Goal: Information Seeking & Learning: Learn about a topic

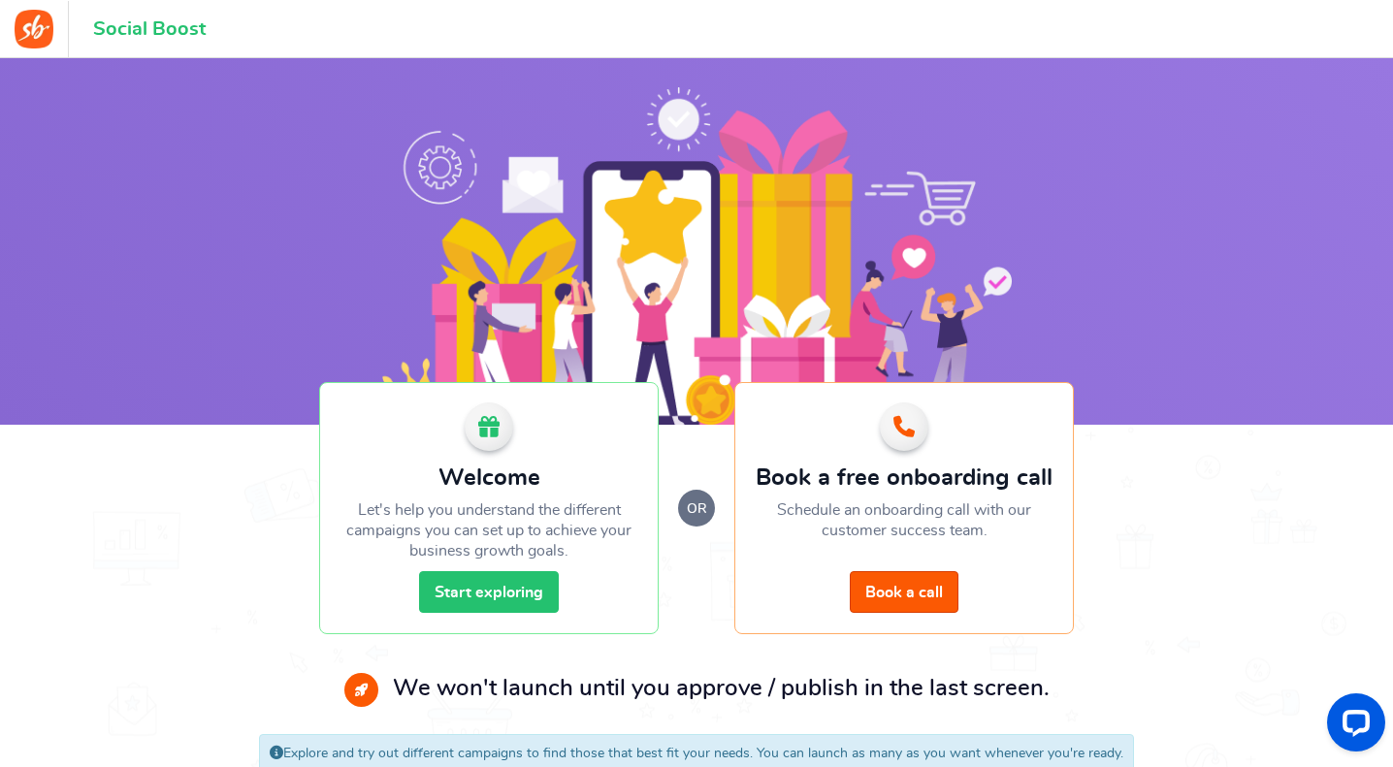
click at [497, 581] on link "Start exploring" at bounding box center [489, 592] width 140 height 42
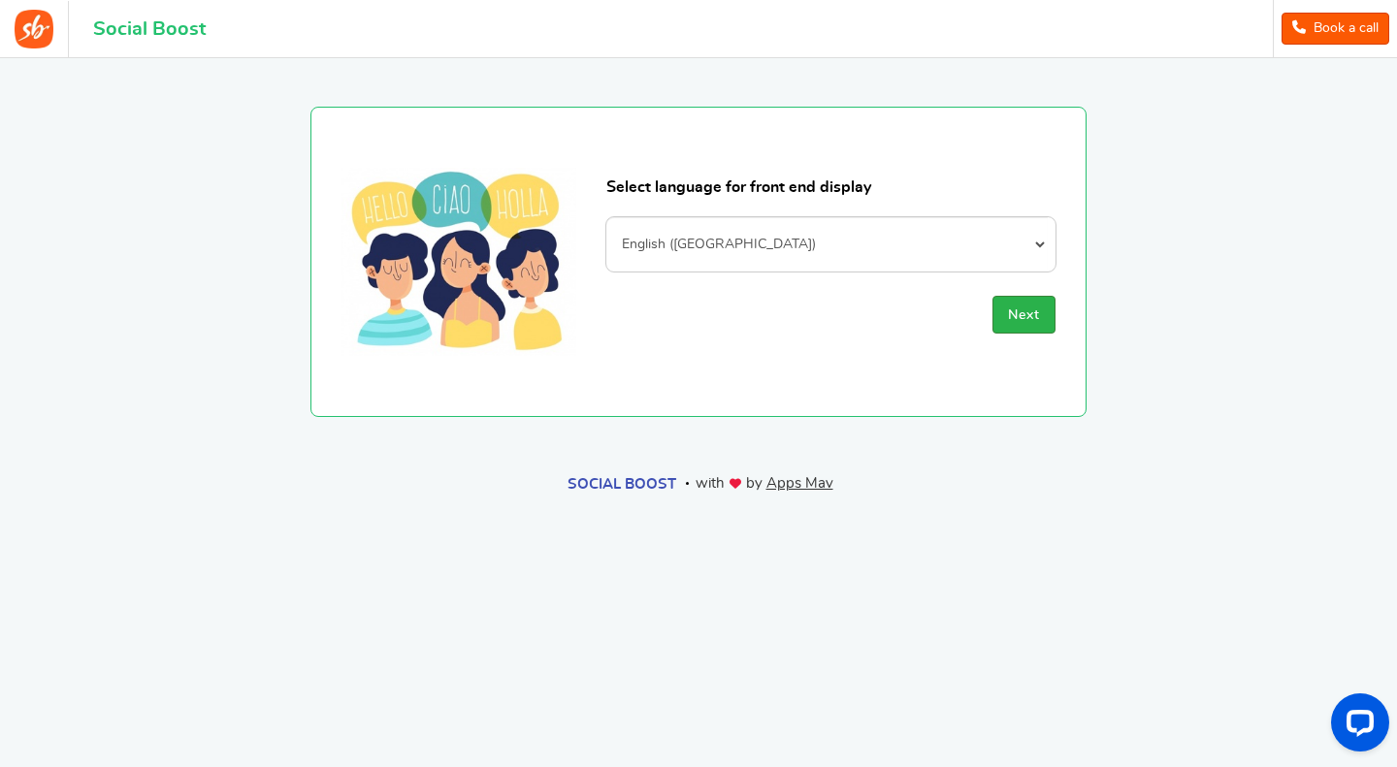
click at [1022, 317] on span "Next" at bounding box center [1024, 316] width 32 height 14
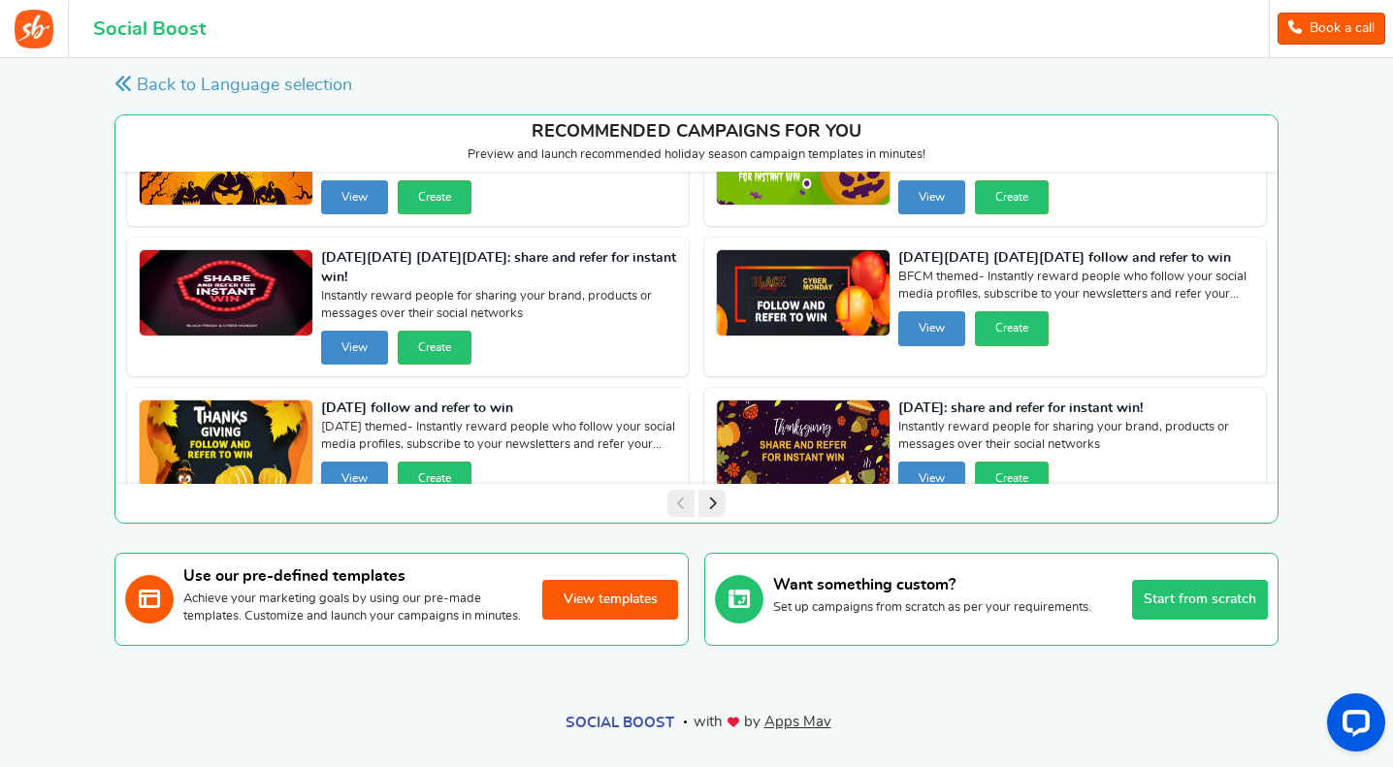
scroll to position [112, 0]
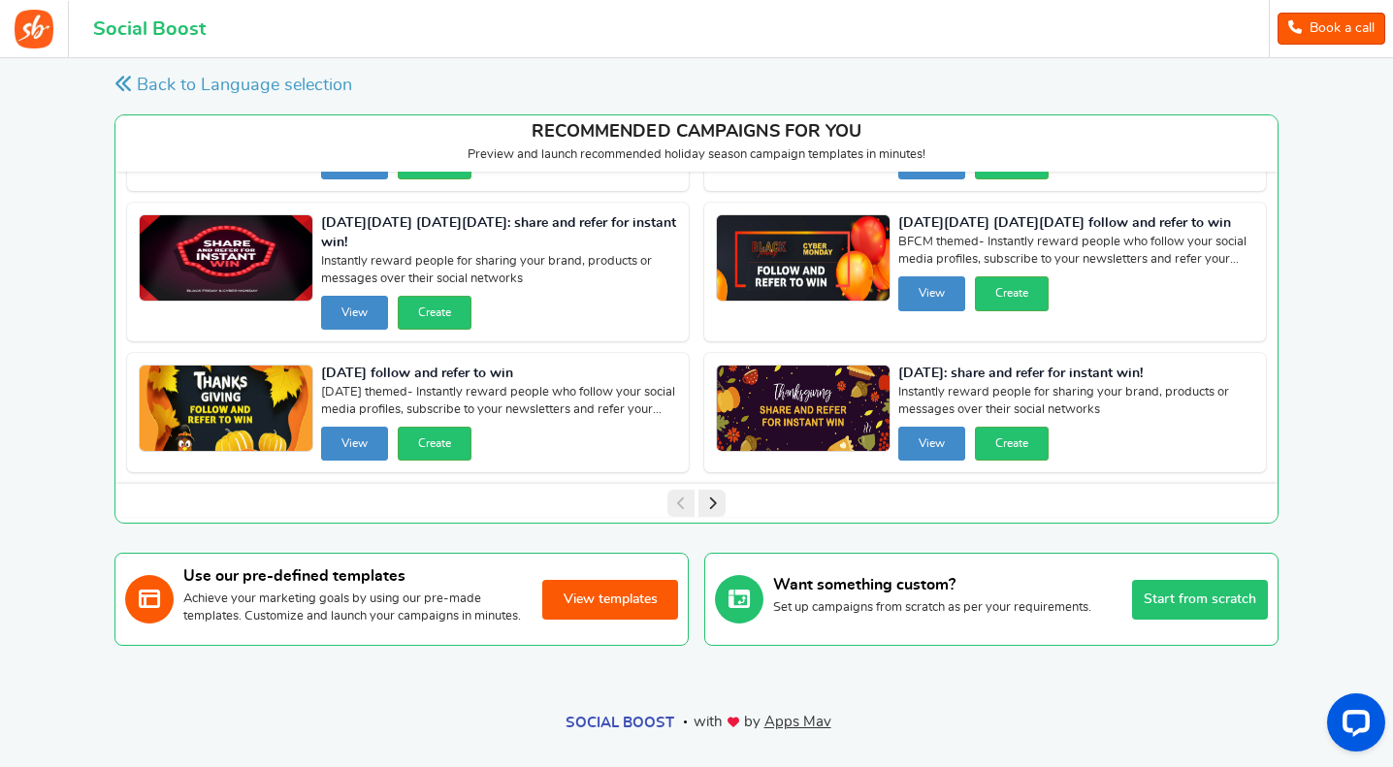
click at [635, 604] on button "View templates" at bounding box center [610, 600] width 136 height 40
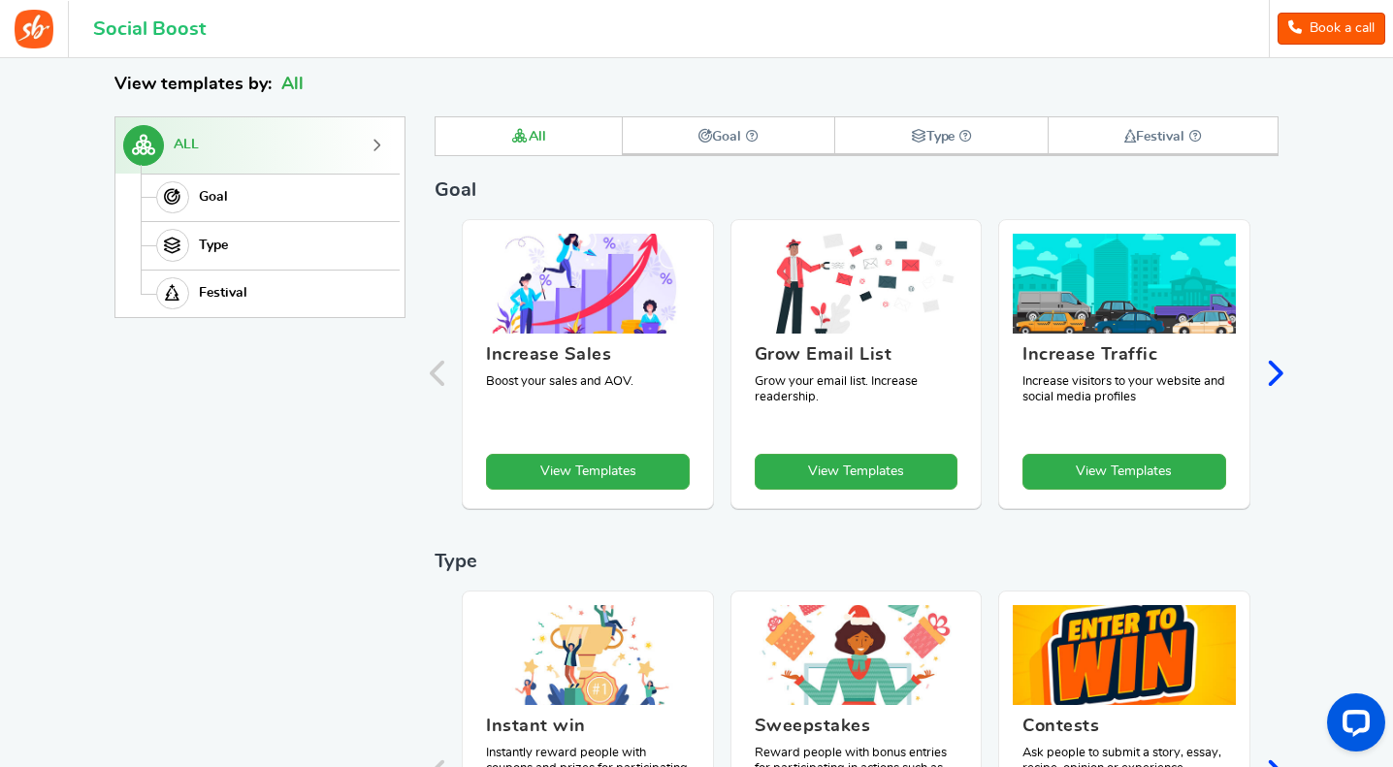
scroll to position [267, 0]
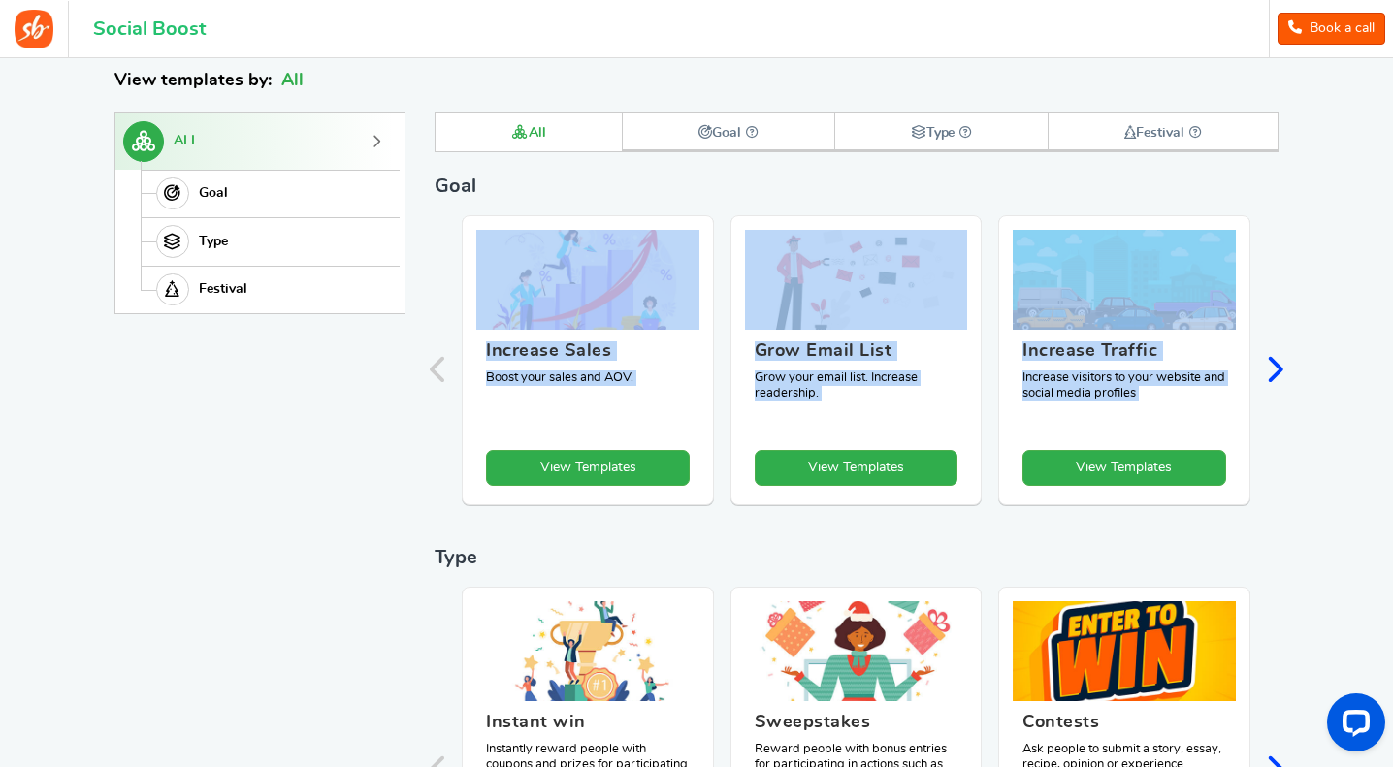
drag, startPoint x: 1392, startPoint y: 198, endPoint x: 1392, endPoint y: 242, distance: 43.7
click at [1392, 242] on div "Want to run giveaways, contests and instant win campaigns? View templates Campa…" at bounding box center [696, 556] width 1393 height 1501
click at [1359, 226] on div "Want to run giveaways, contests and instant win campaigns? View templates Campa…" at bounding box center [696, 556] width 1393 height 1501
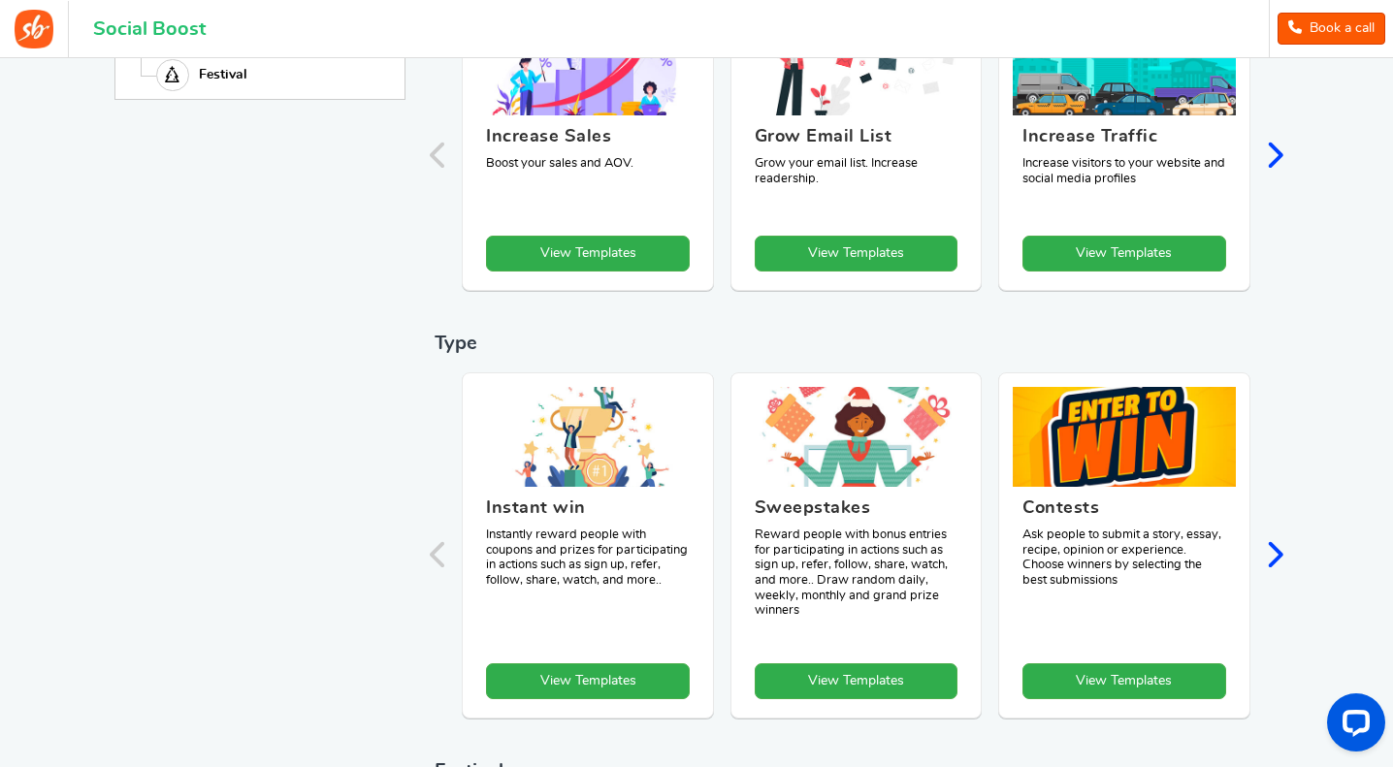
scroll to position [569, 0]
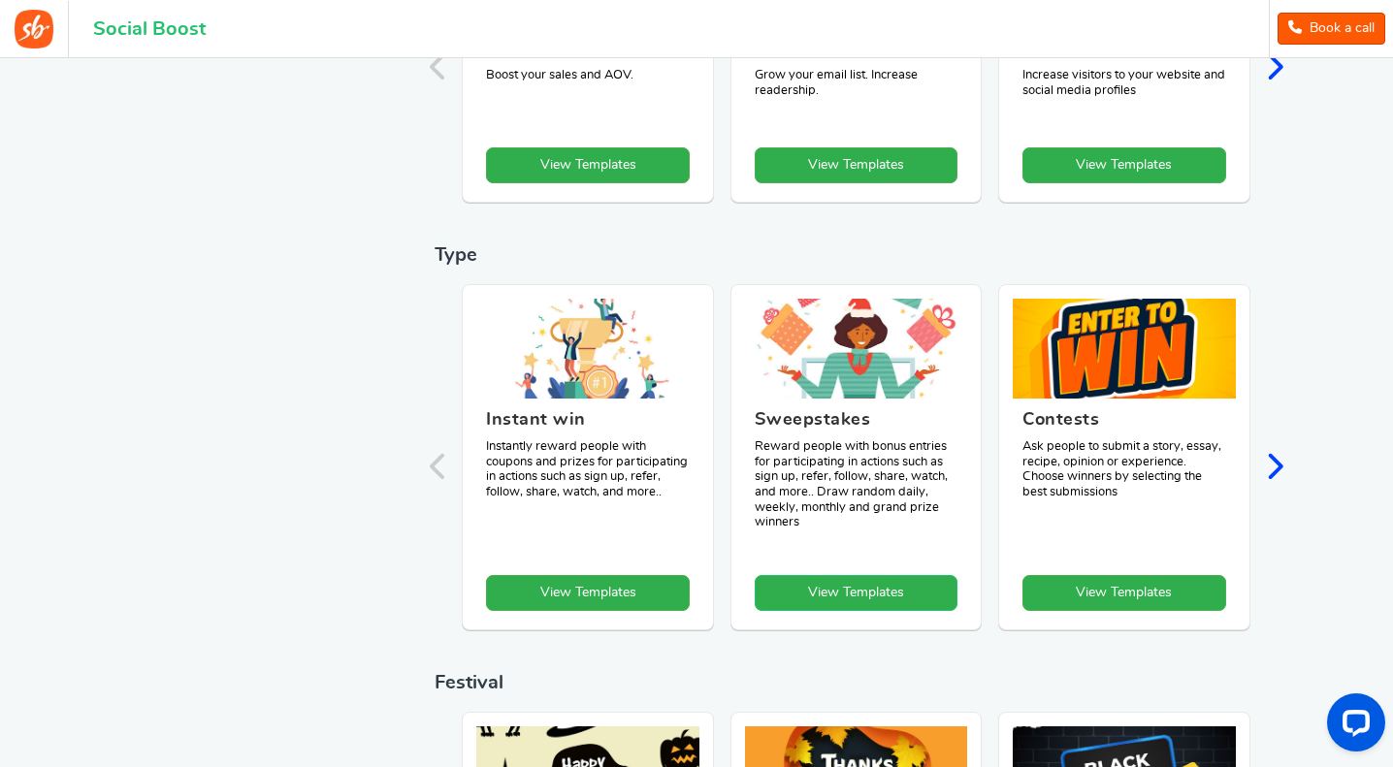
click at [836, 591] on link "View Templates" at bounding box center [857, 593] width 204 height 36
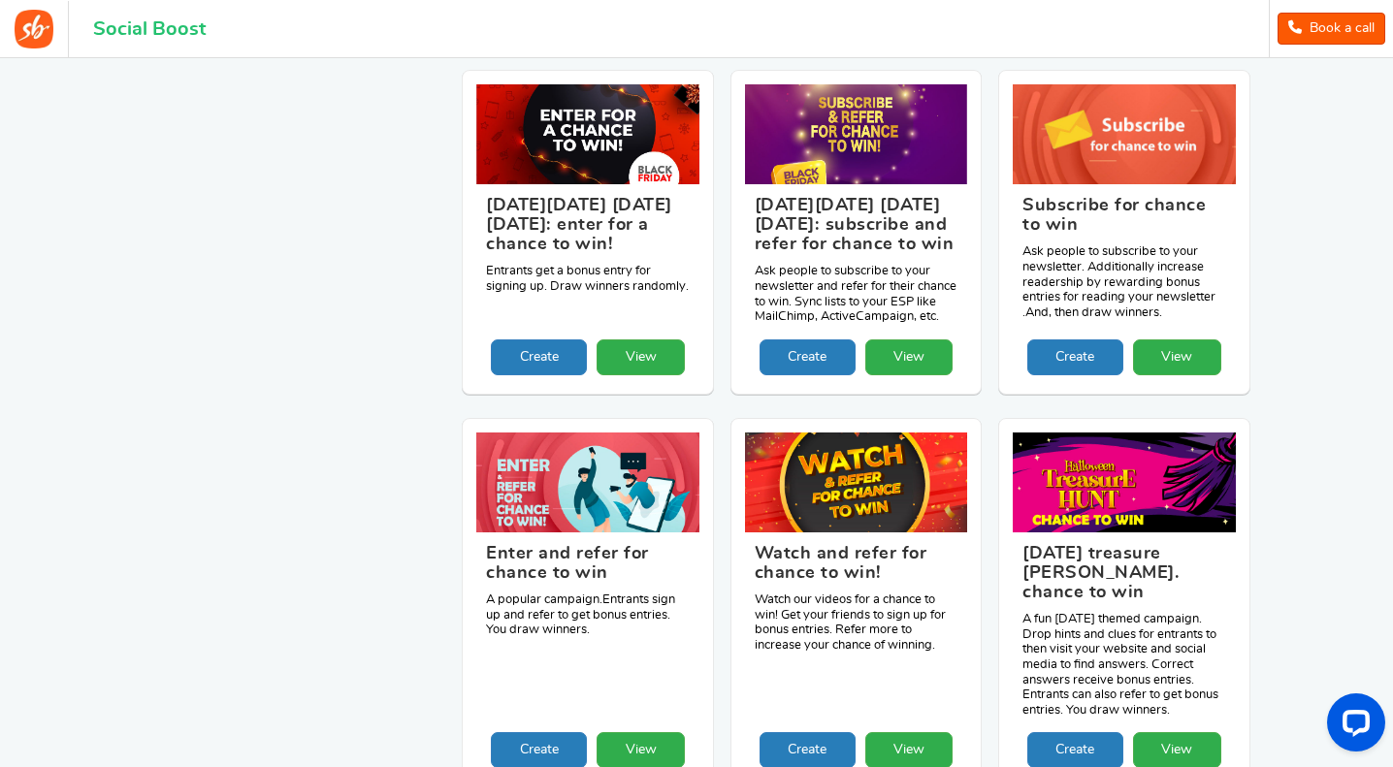
scroll to position [2283, 0]
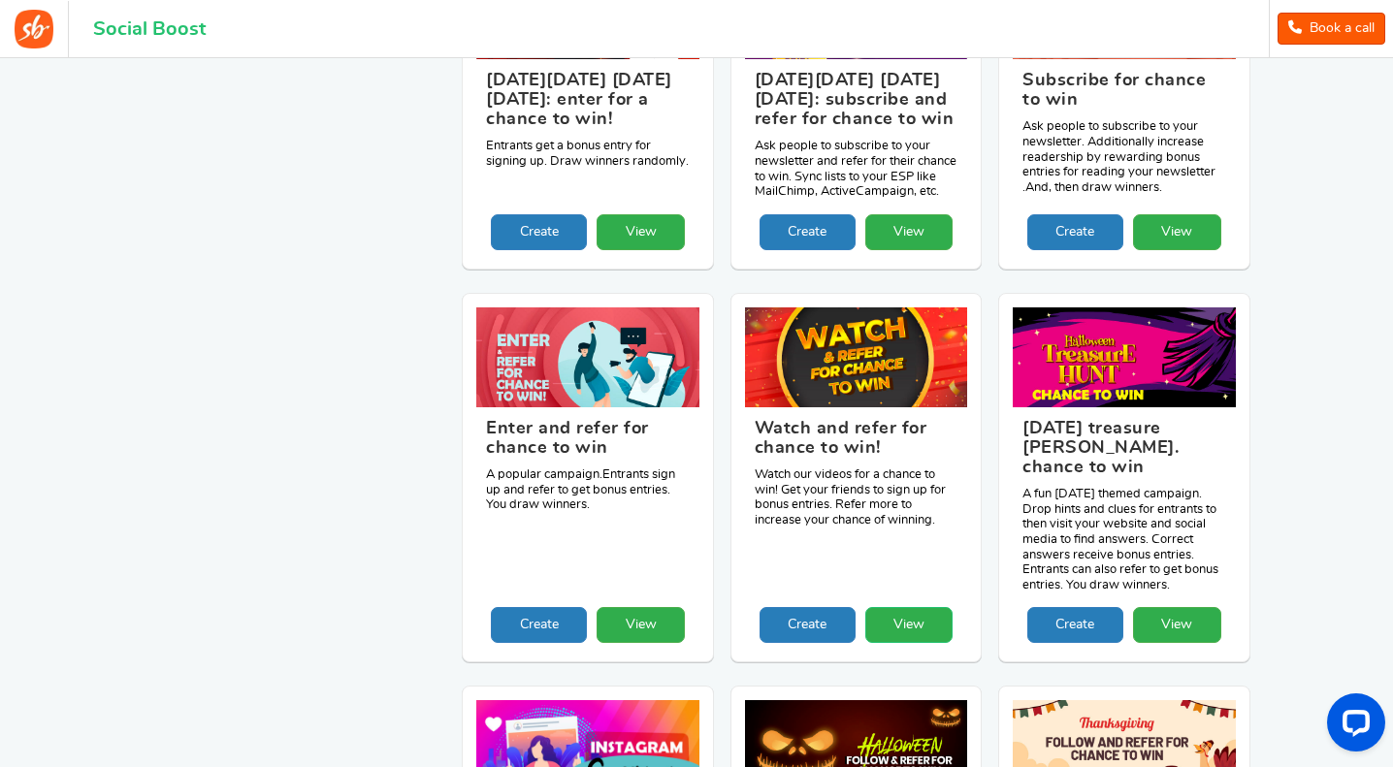
click at [895, 628] on link "View" at bounding box center [909, 625] width 88 height 36
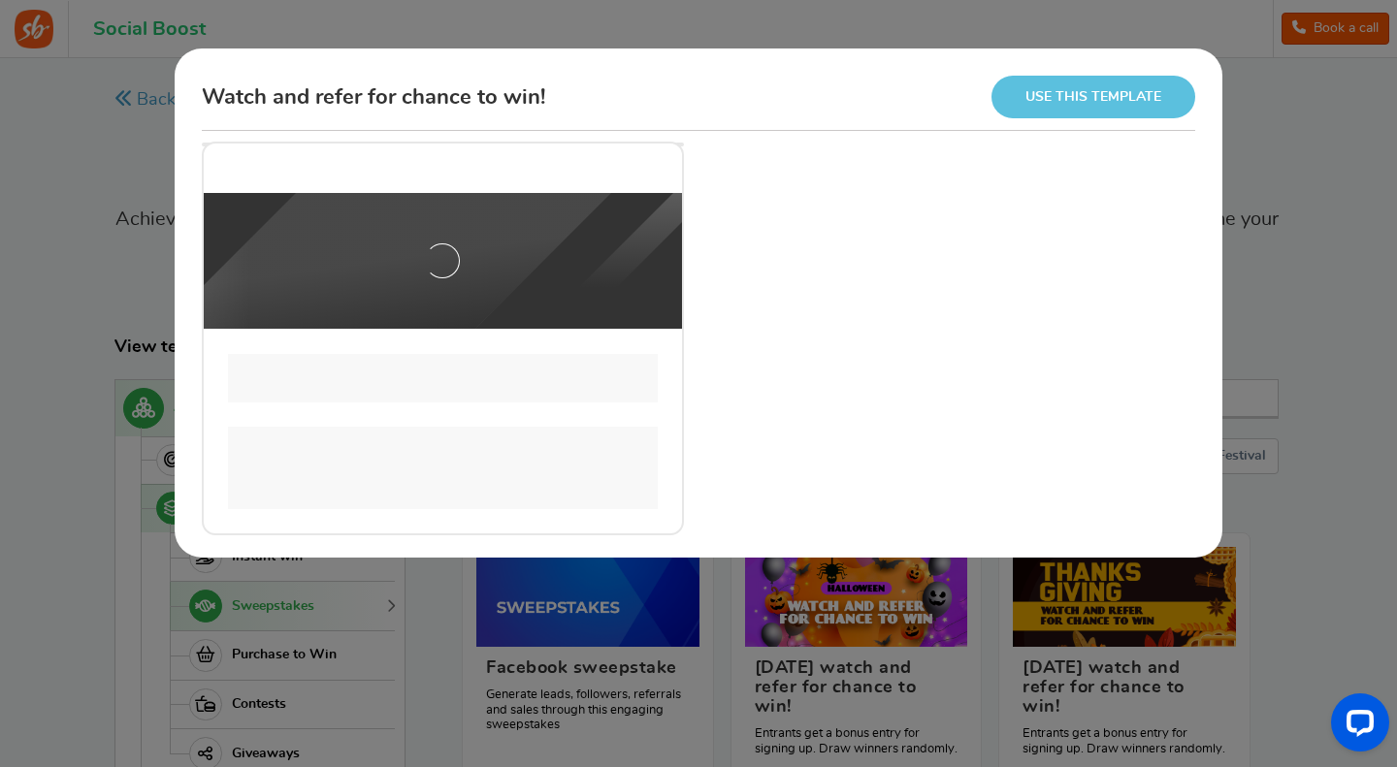
scroll to position [0, 0]
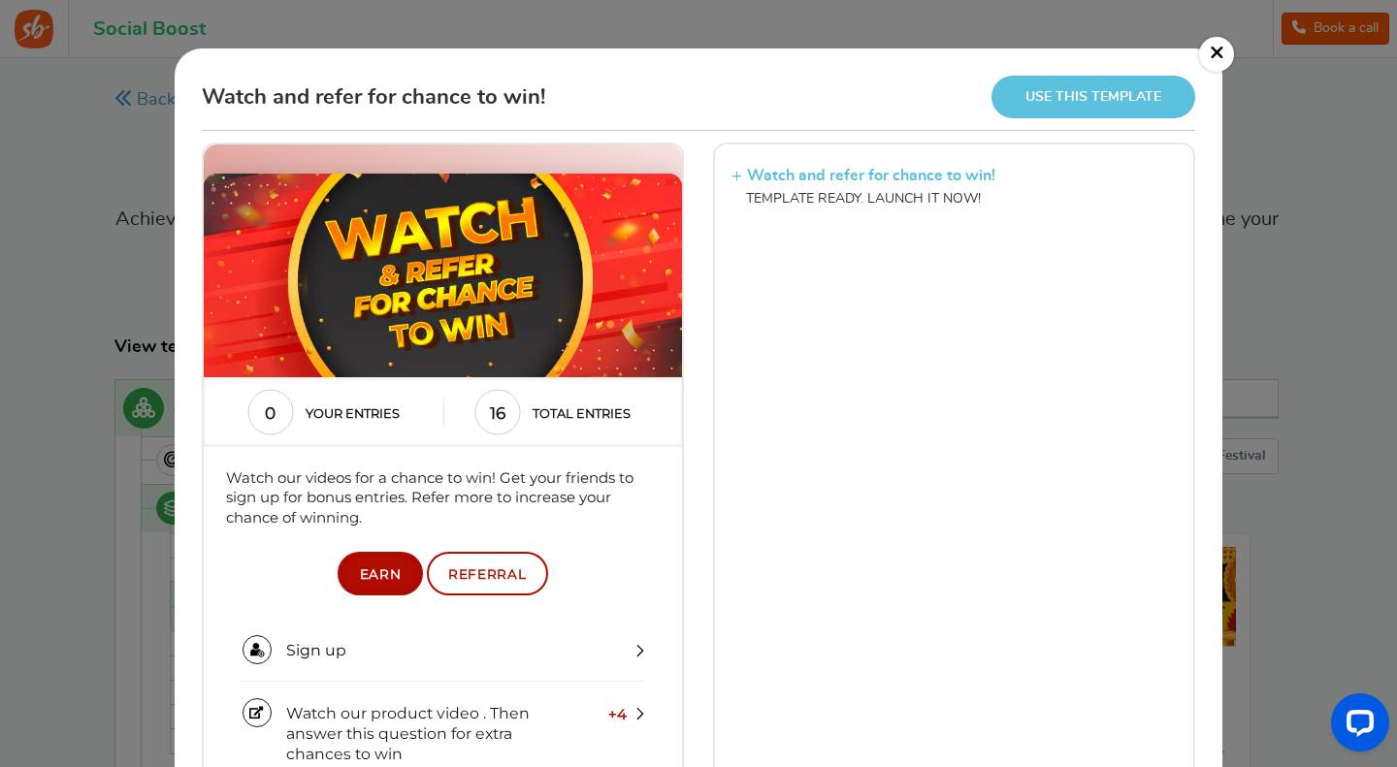
drag, startPoint x: 1392, startPoint y: 435, endPoint x: 1393, endPoint y: 524, distance: 89.3
click at [1393, 524] on div "× Watch and refer for chance to win! Use this template Watch and refer for chan…" at bounding box center [698, 383] width 1397 height 767
click at [687, 89] on div "Watch and refer for chance to win! Use this template" at bounding box center [698, 103] width 993 height 54
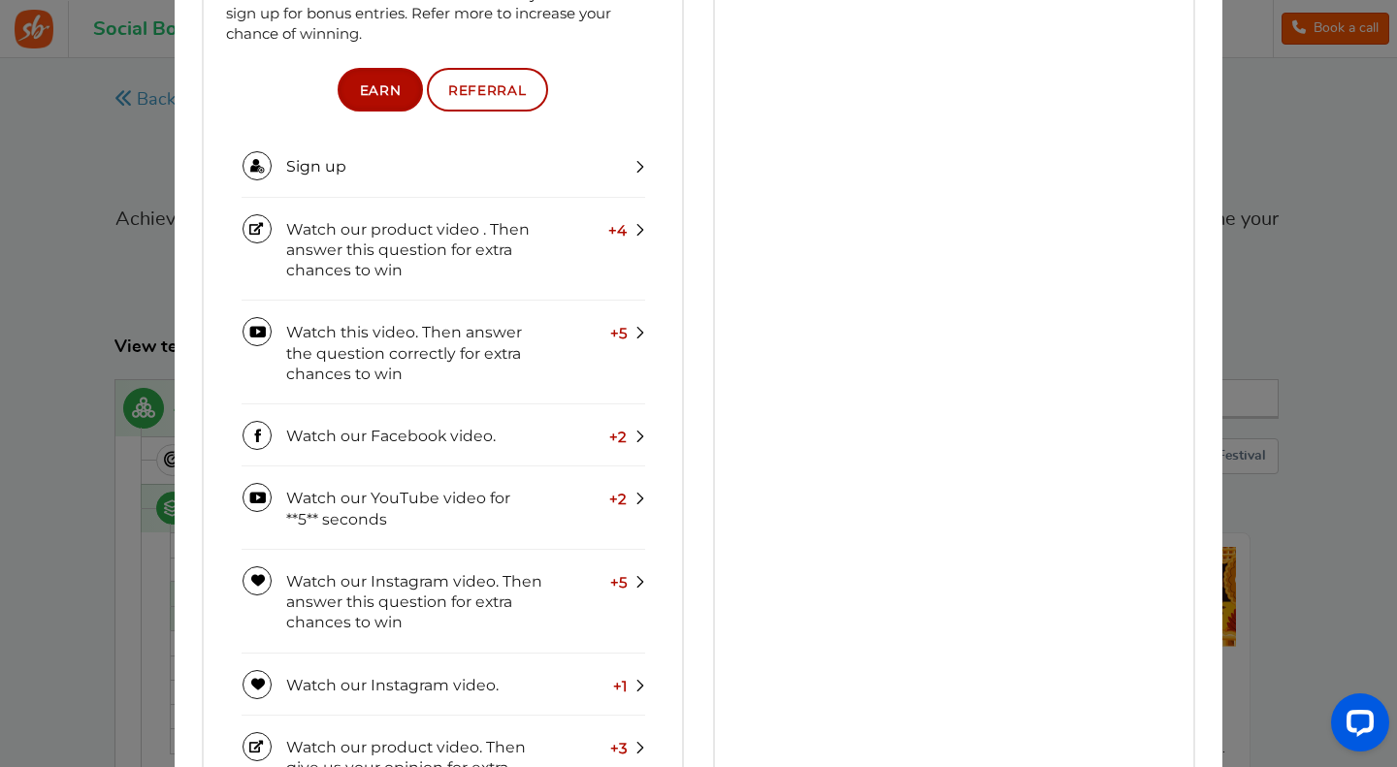
scroll to position [481, 0]
click at [489, 165] on link "Sign up" at bounding box center [444, 169] width 404 height 59
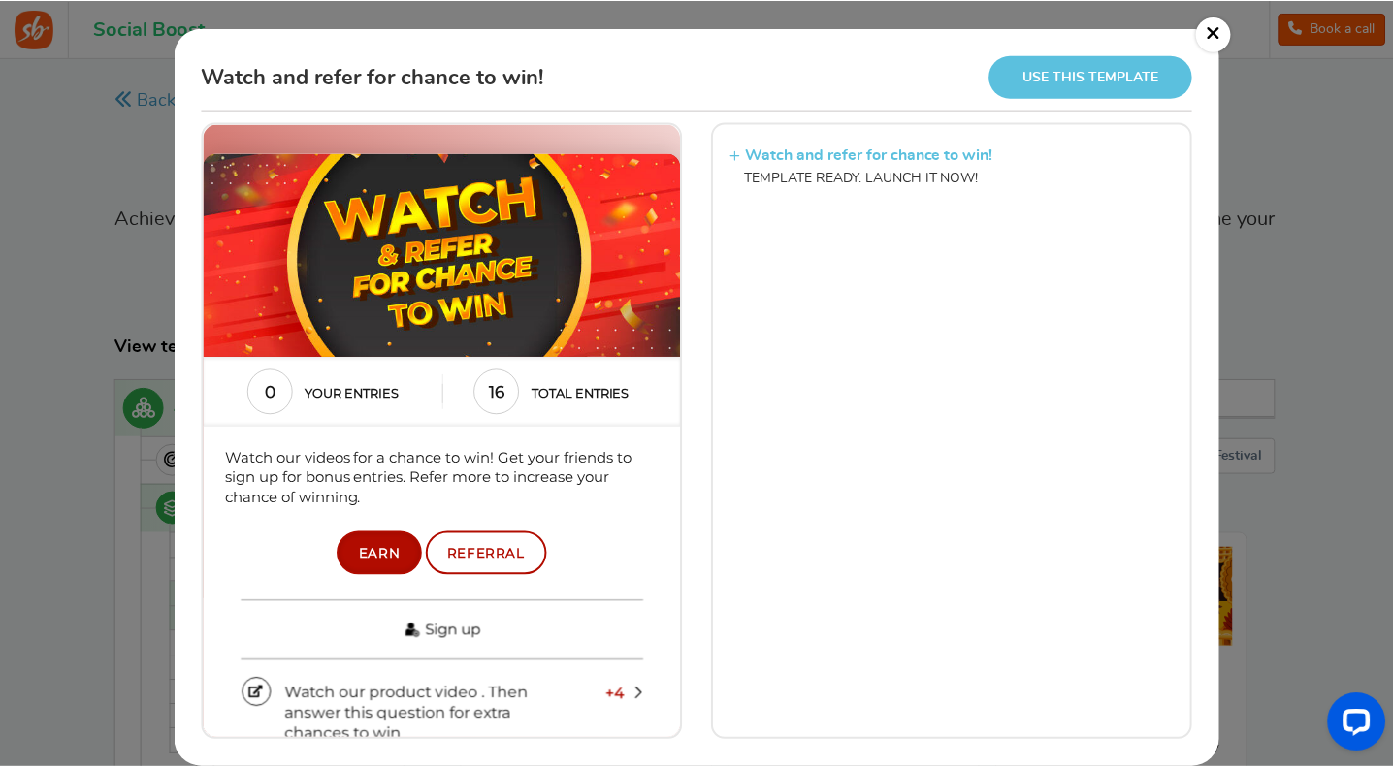
scroll to position [20, 0]
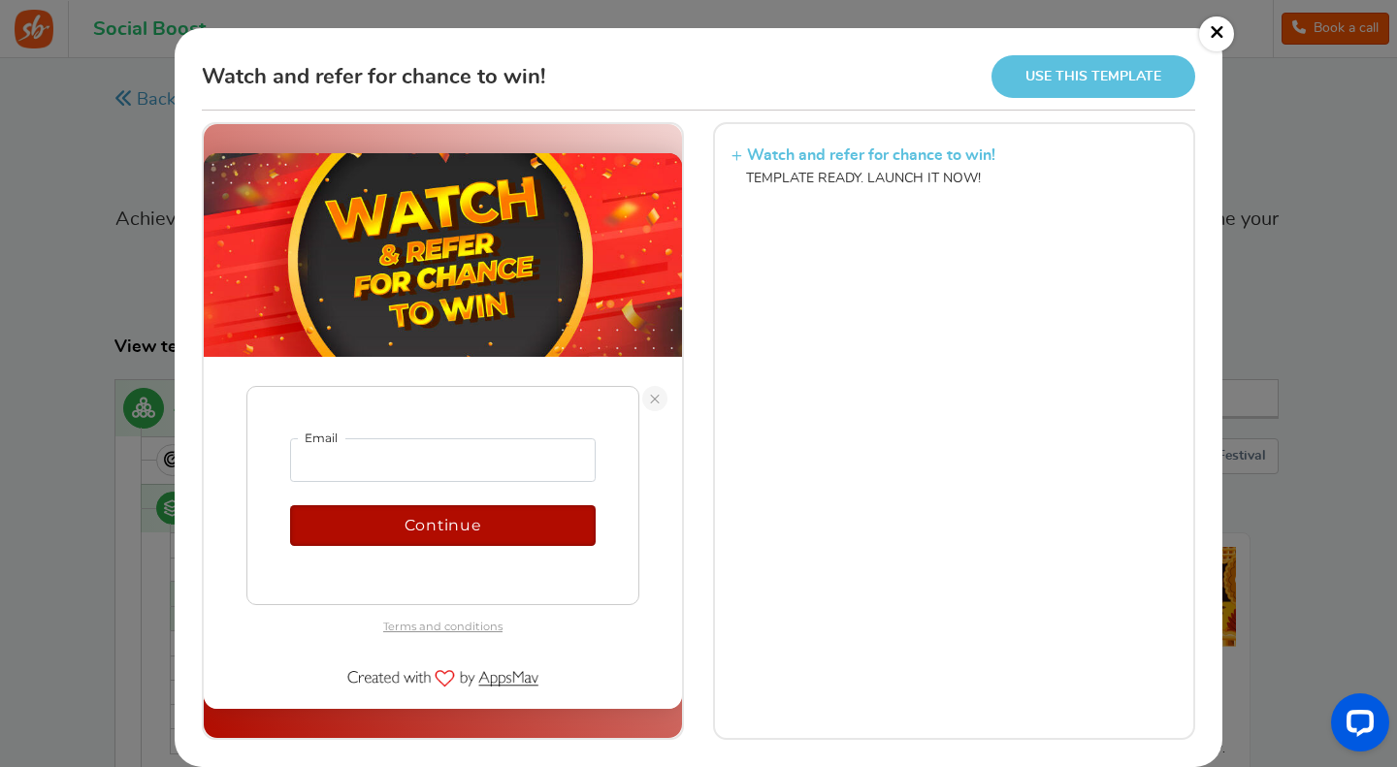
click at [1212, 28] on link "×" at bounding box center [1216, 33] width 35 height 35
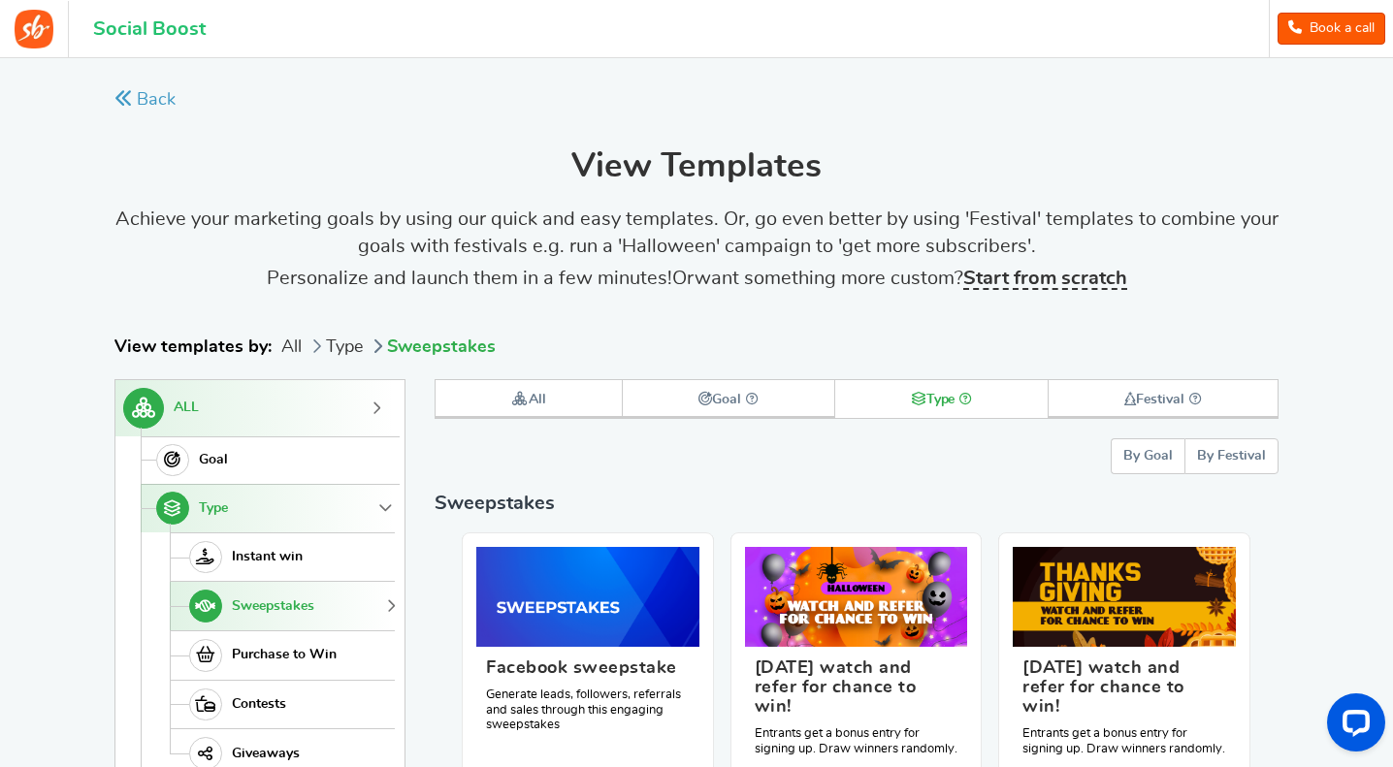
scroll to position [184, 0]
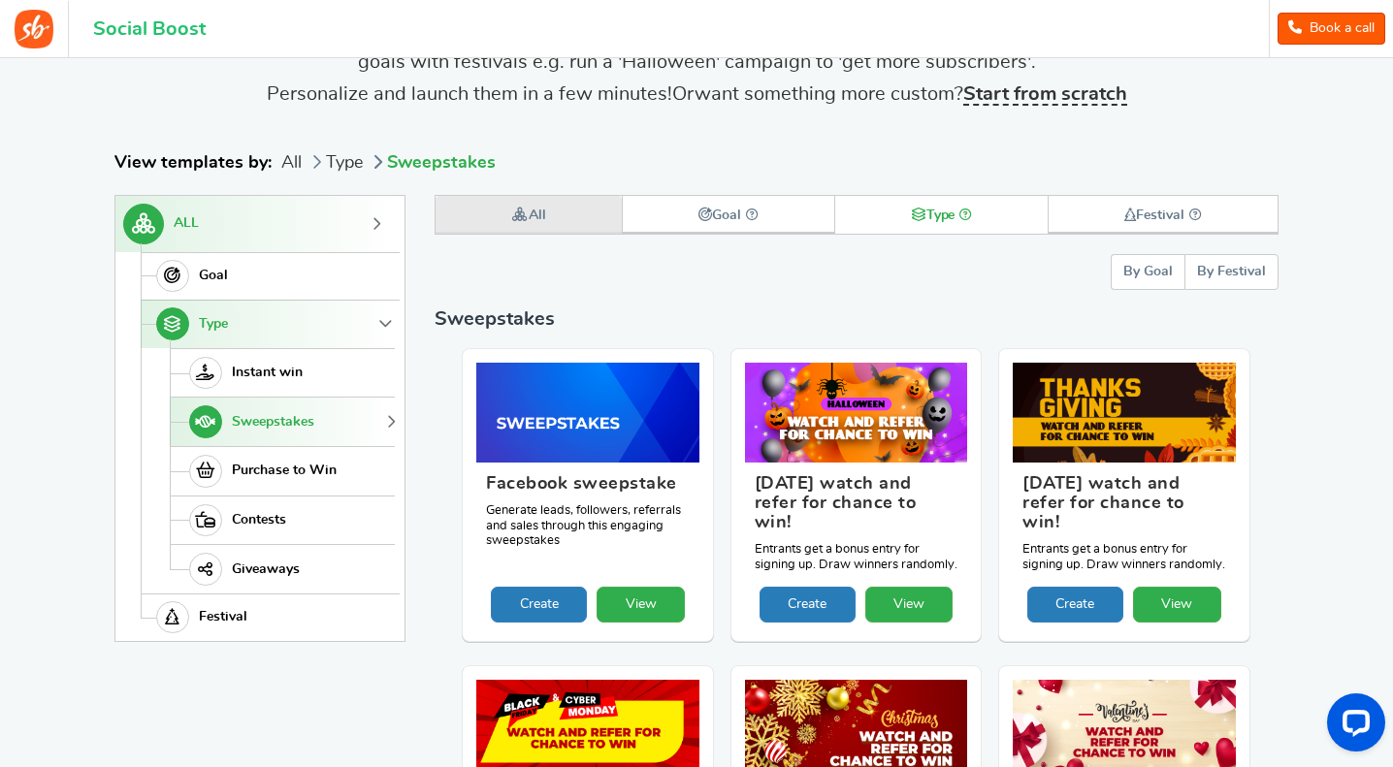
click at [523, 199] on link "All" at bounding box center [529, 215] width 186 height 38
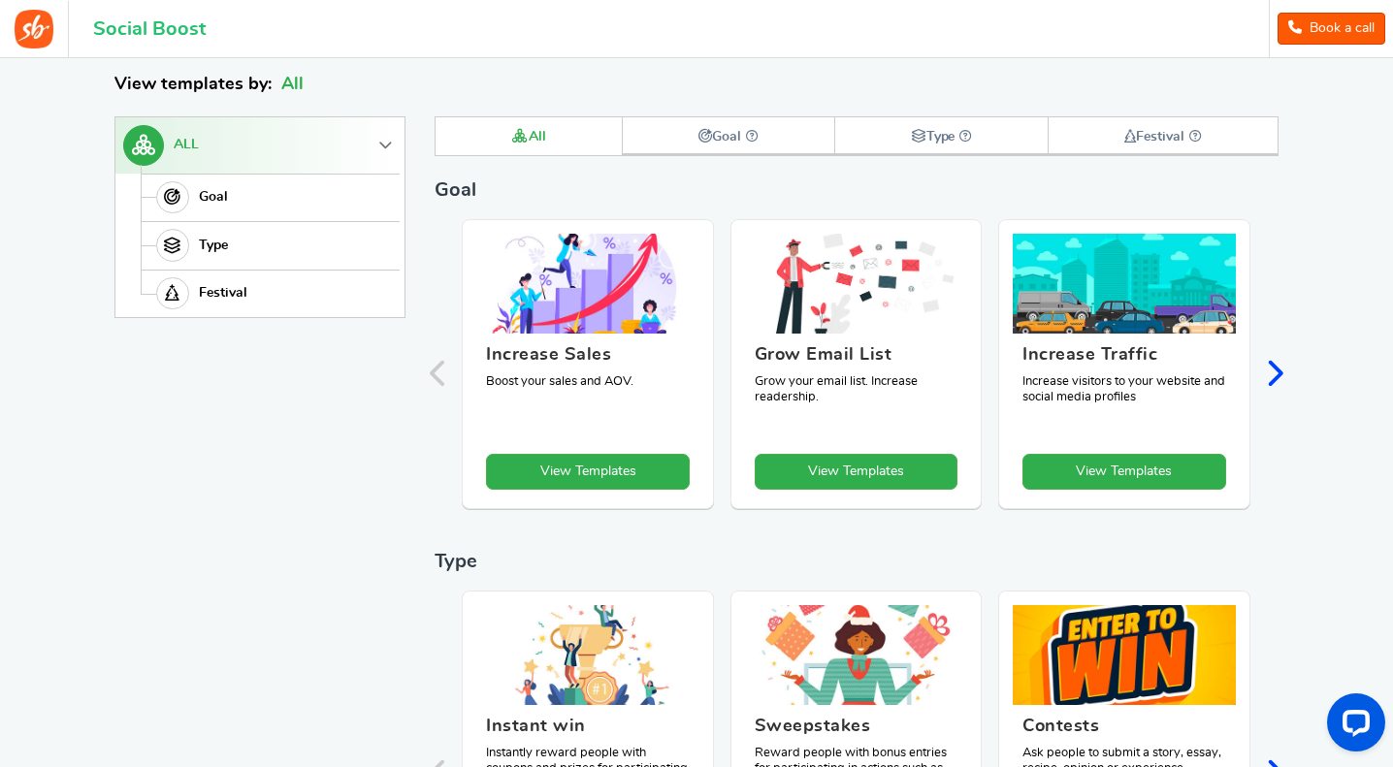
scroll to position [267, 0]
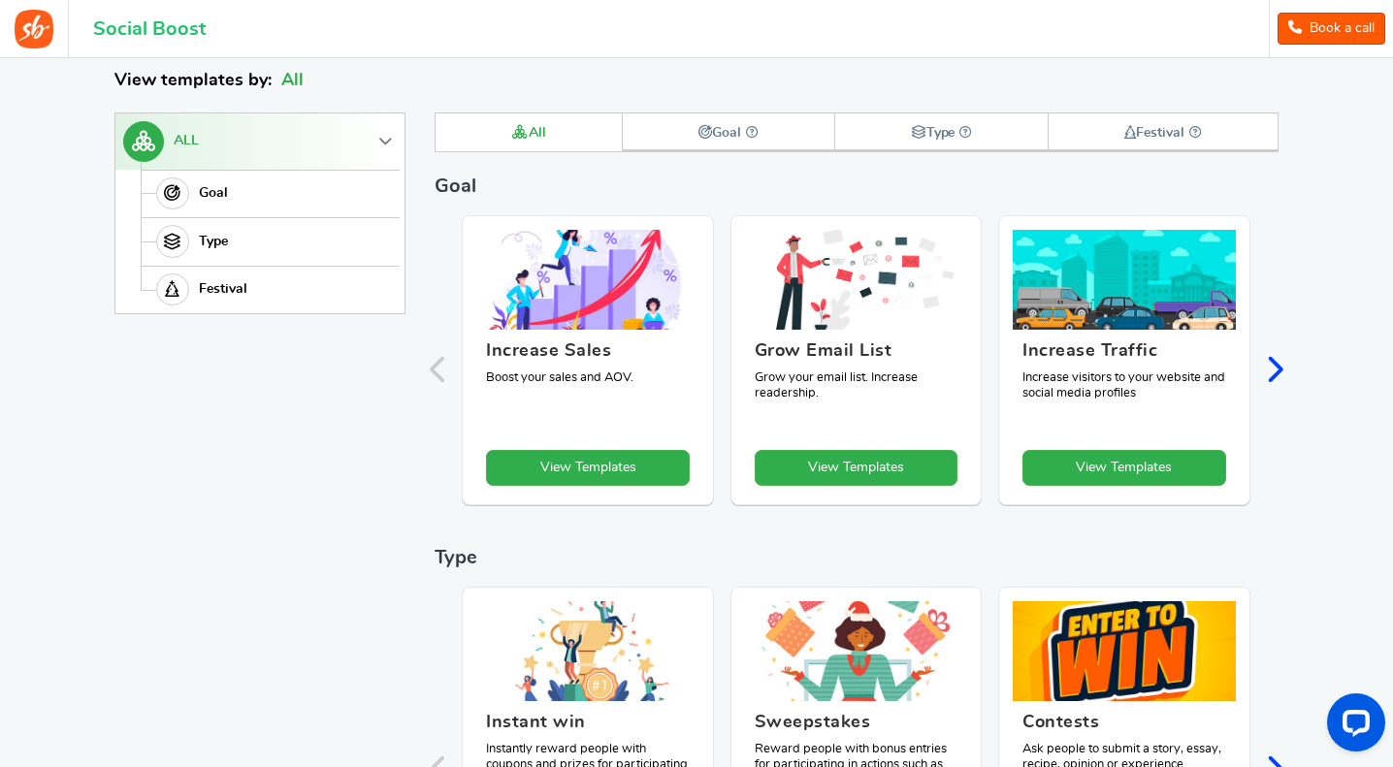
click at [601, 251] on img at bounding box center [588, 280] width 234 height 106
click at [623, 470] on link "View Templates" at bounding box center [588, 468] width 204 height 36
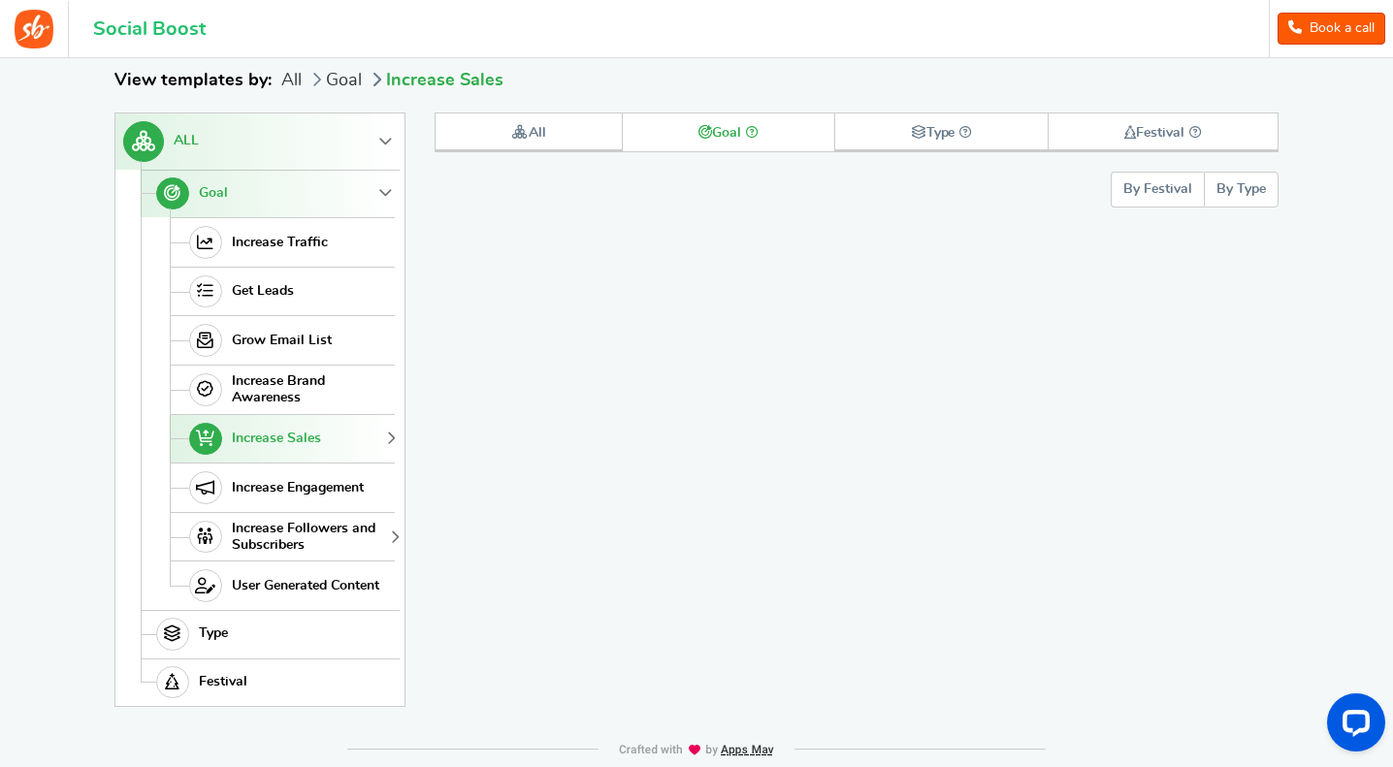
click at [322, 536] on span "Increase Followers and Subscribers" at bounding box center [311, 537] width 158 height 33
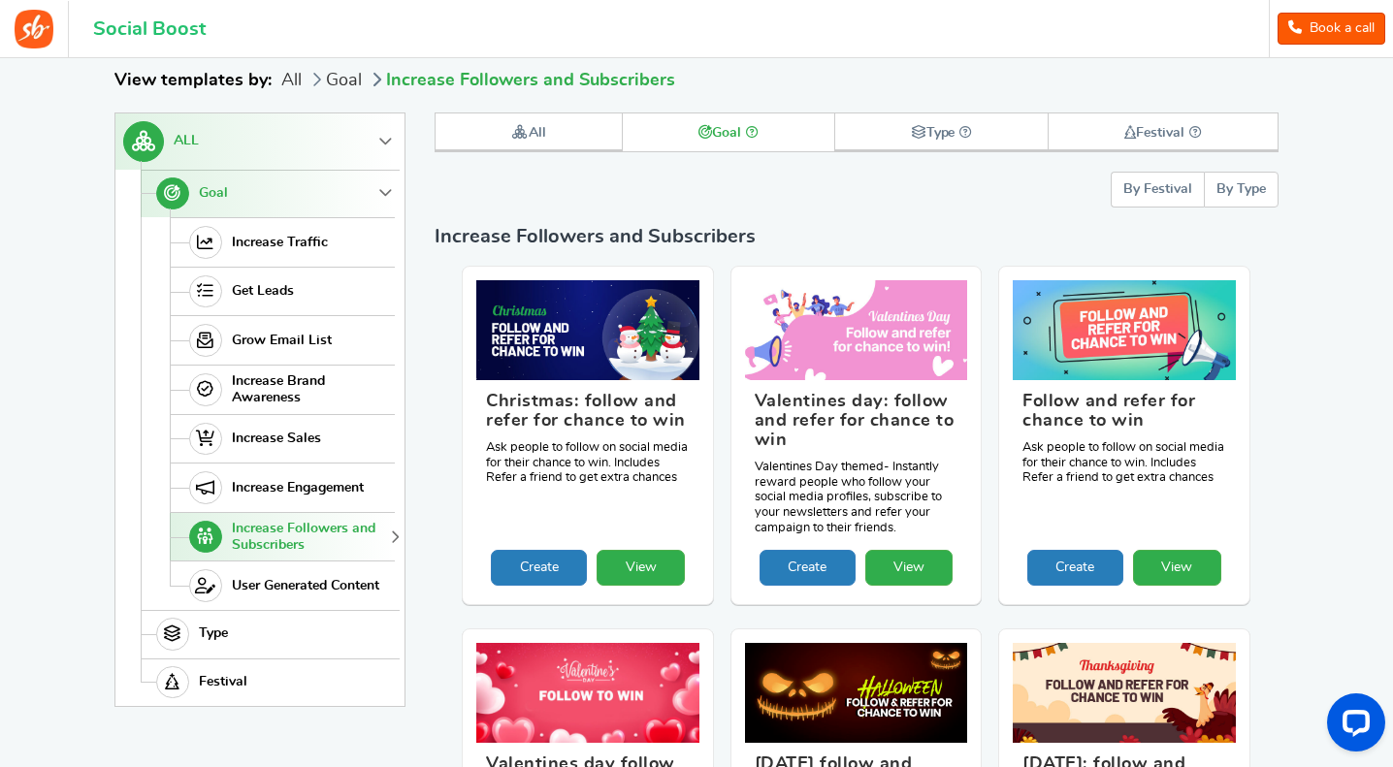
click at [322, 536] on span "Increase Followers and Subscribers" at bounding box center [311, 537] width 158 height 33
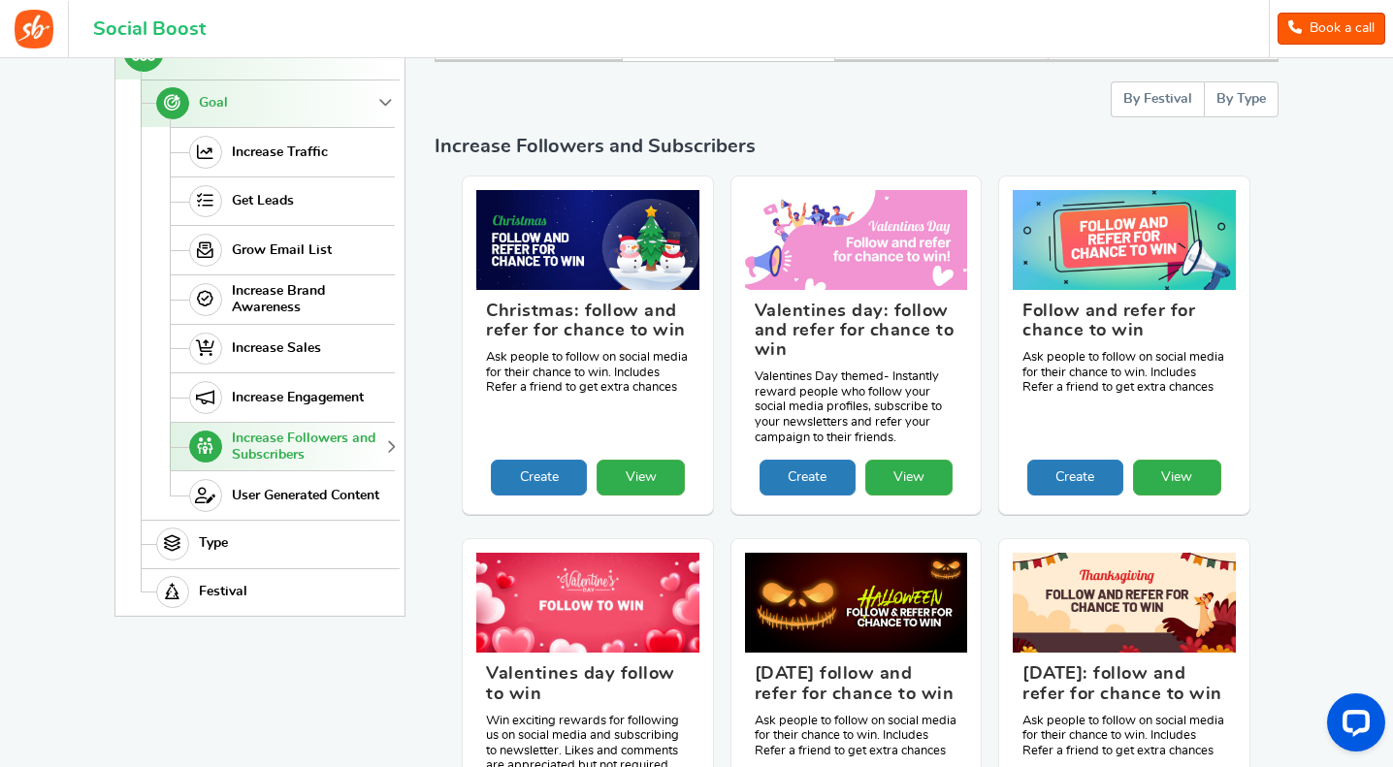
scroll to position [399, 0]
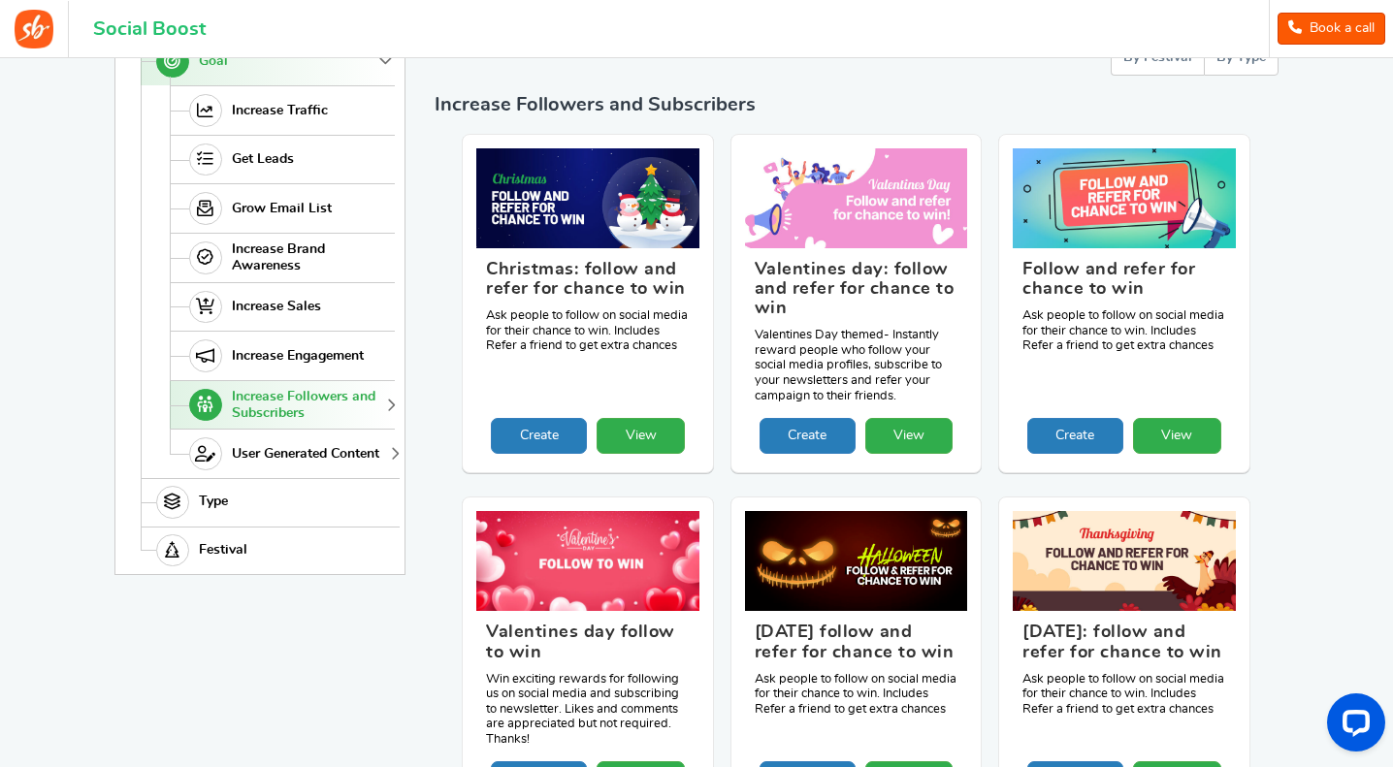
click at [336, 443] on link "User Generated Content" at bounding box center [282, 453] width 225 height 49
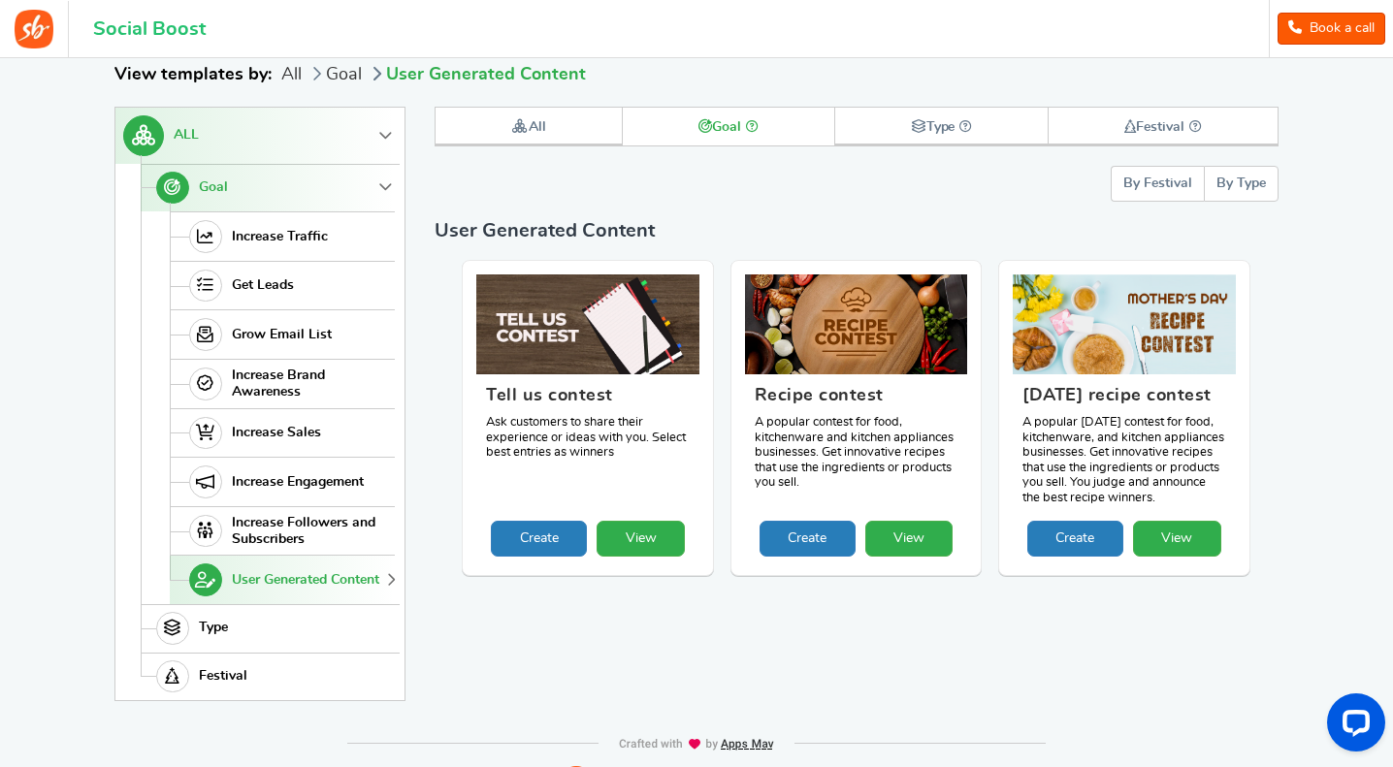
scroll to position [267, 0]
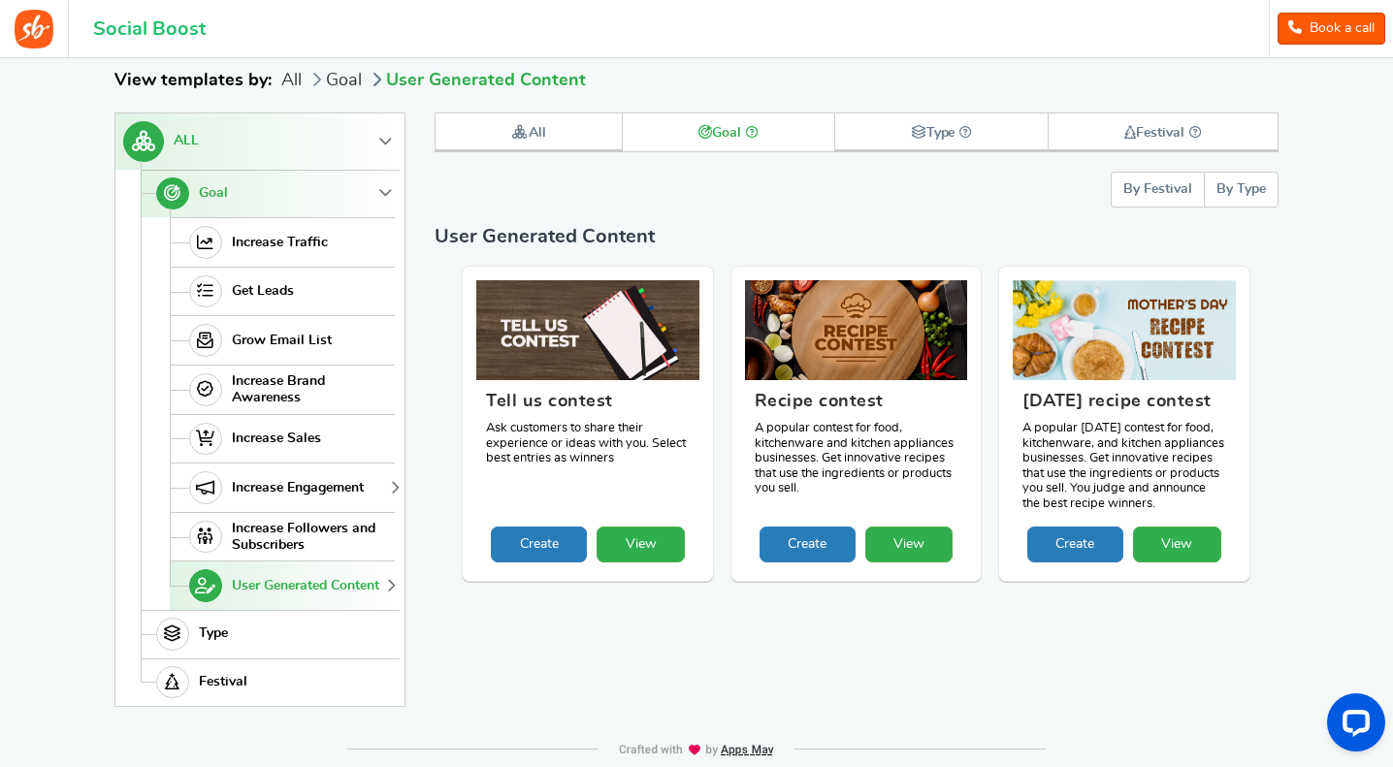
click at [278, 482] on span "Increase Engagement" at bounding box center [298, 488] width 132 height 16
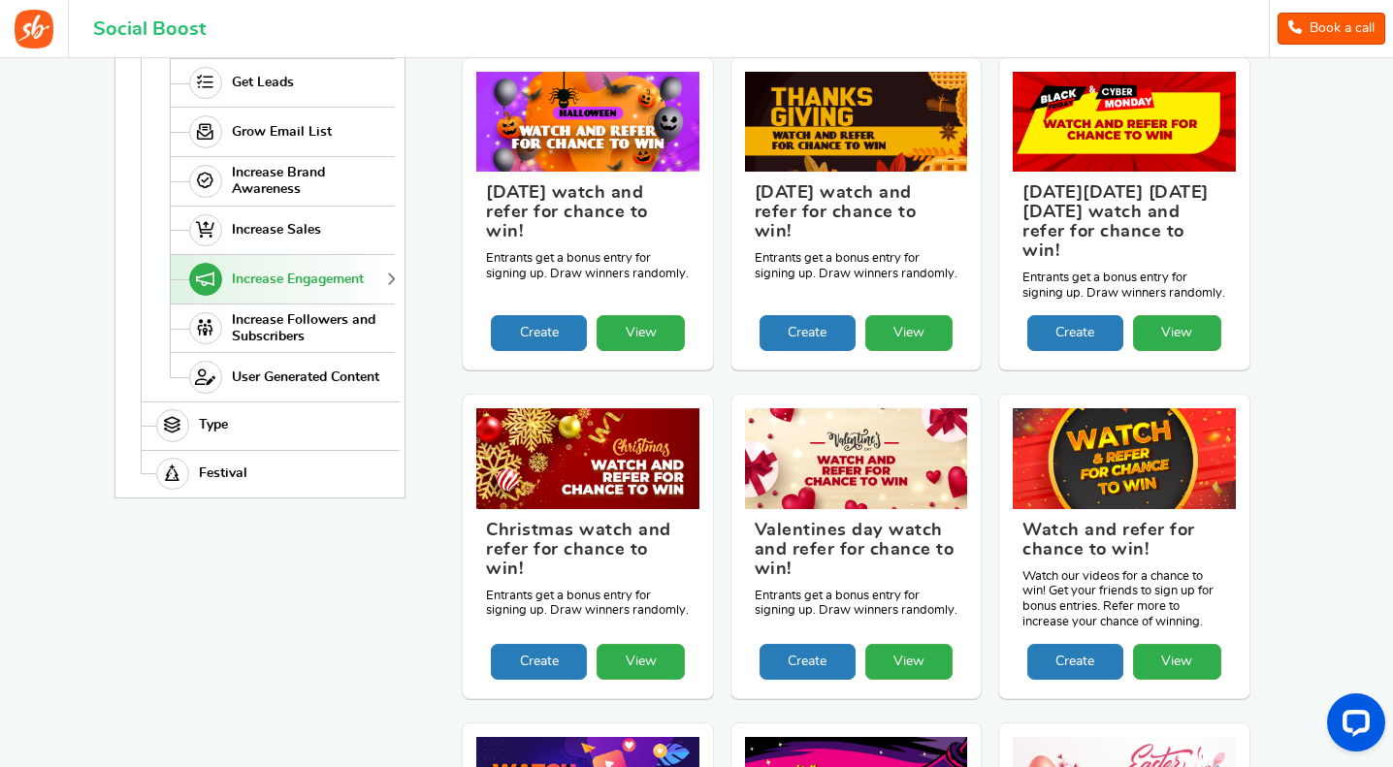
scroll to position [482, 0]
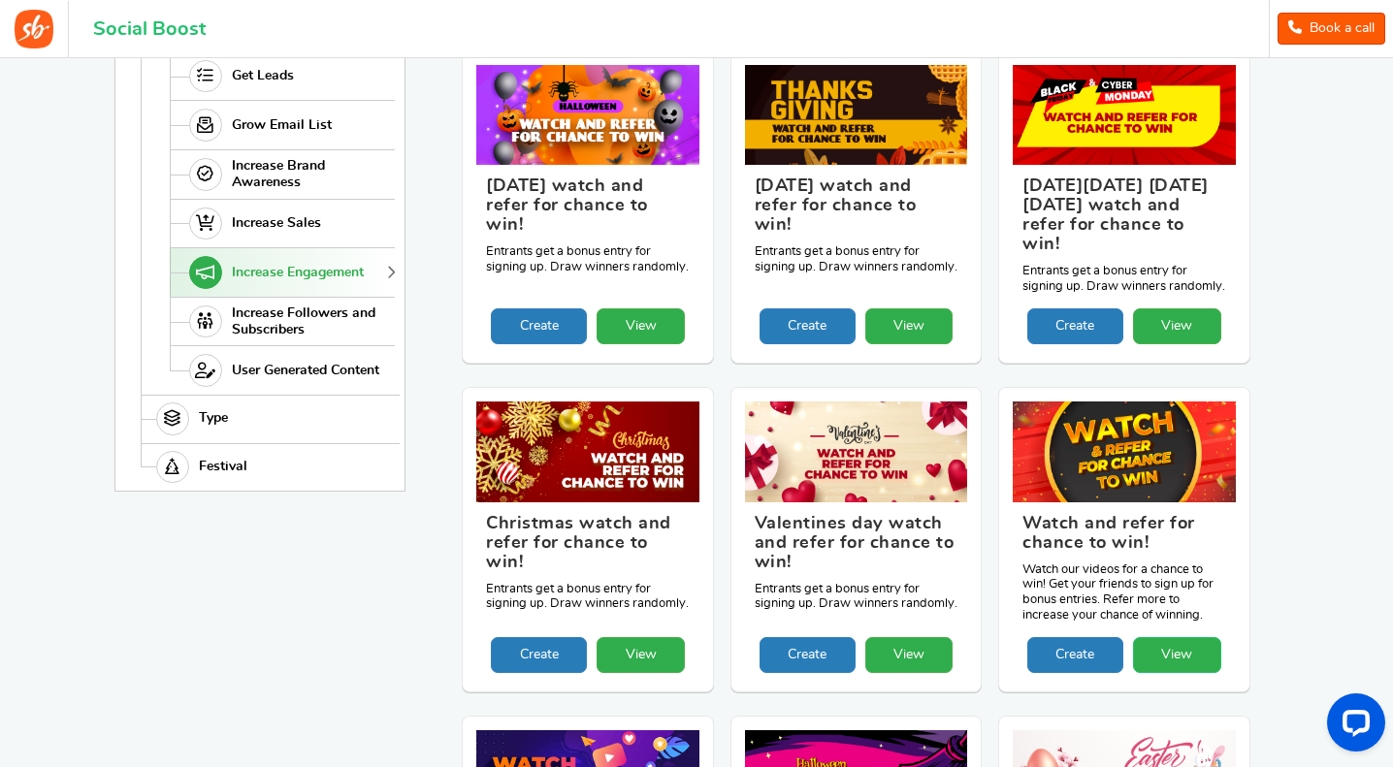
click at [1167, 637] on link "View" at bounding box center [1177, 655] width 88 height 36
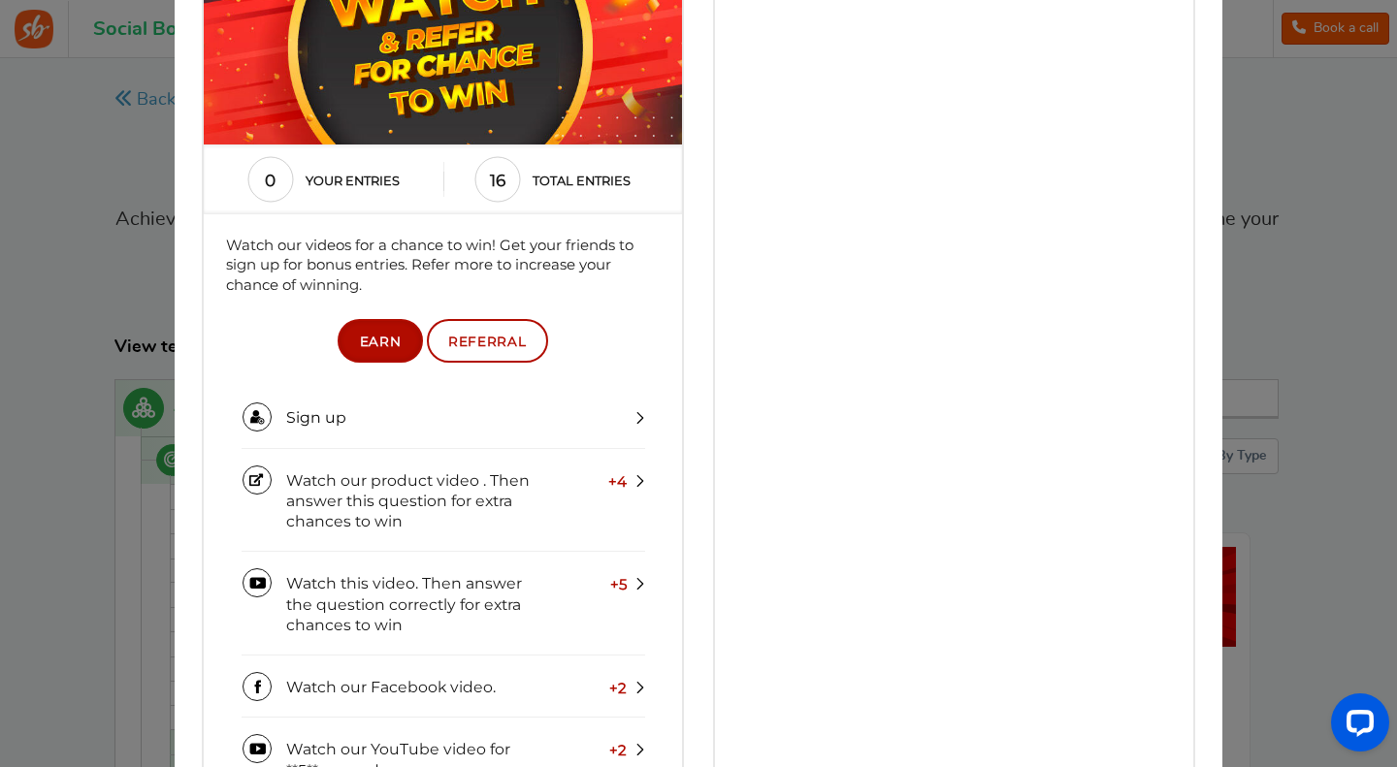
scroll to position [272, 0]
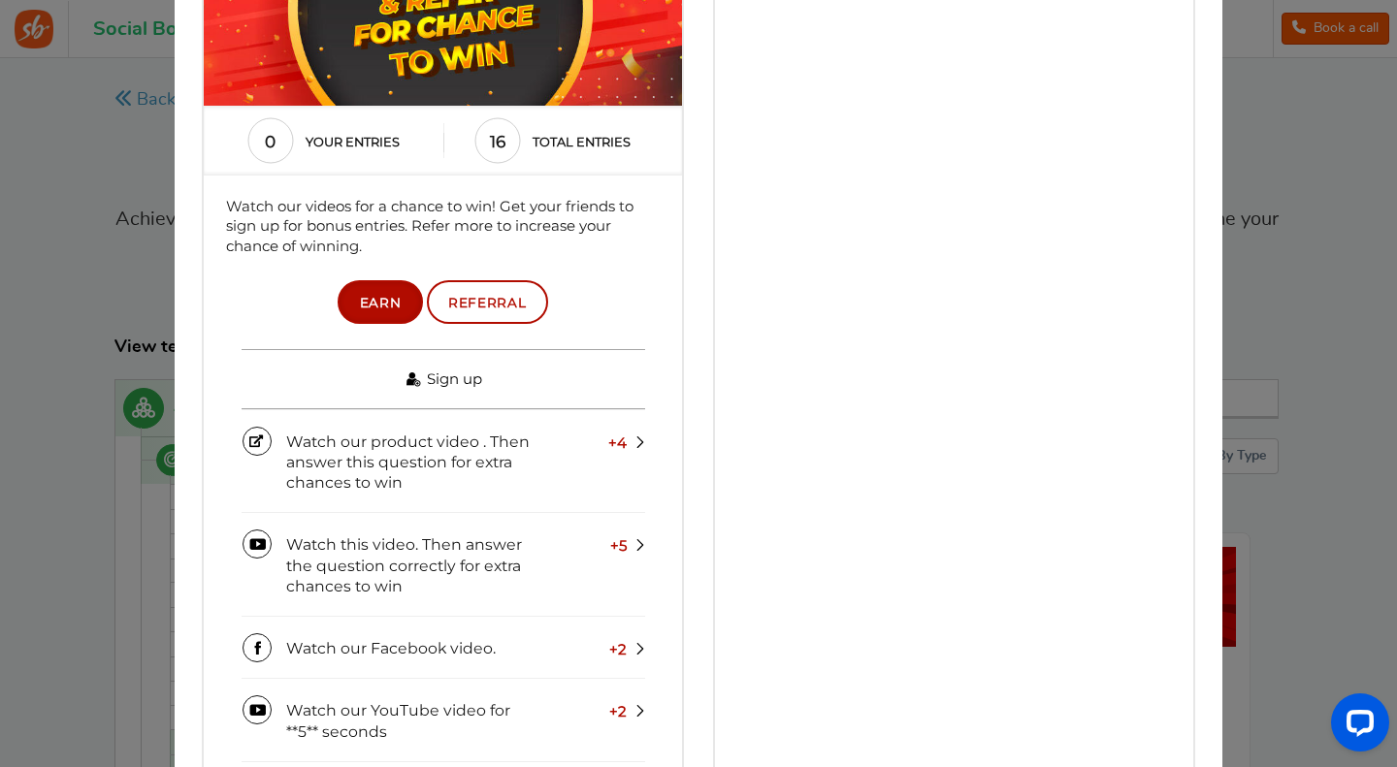
click at [636, 375] on link "Sign up" at bounding box center [444, 378] width 404 height 59
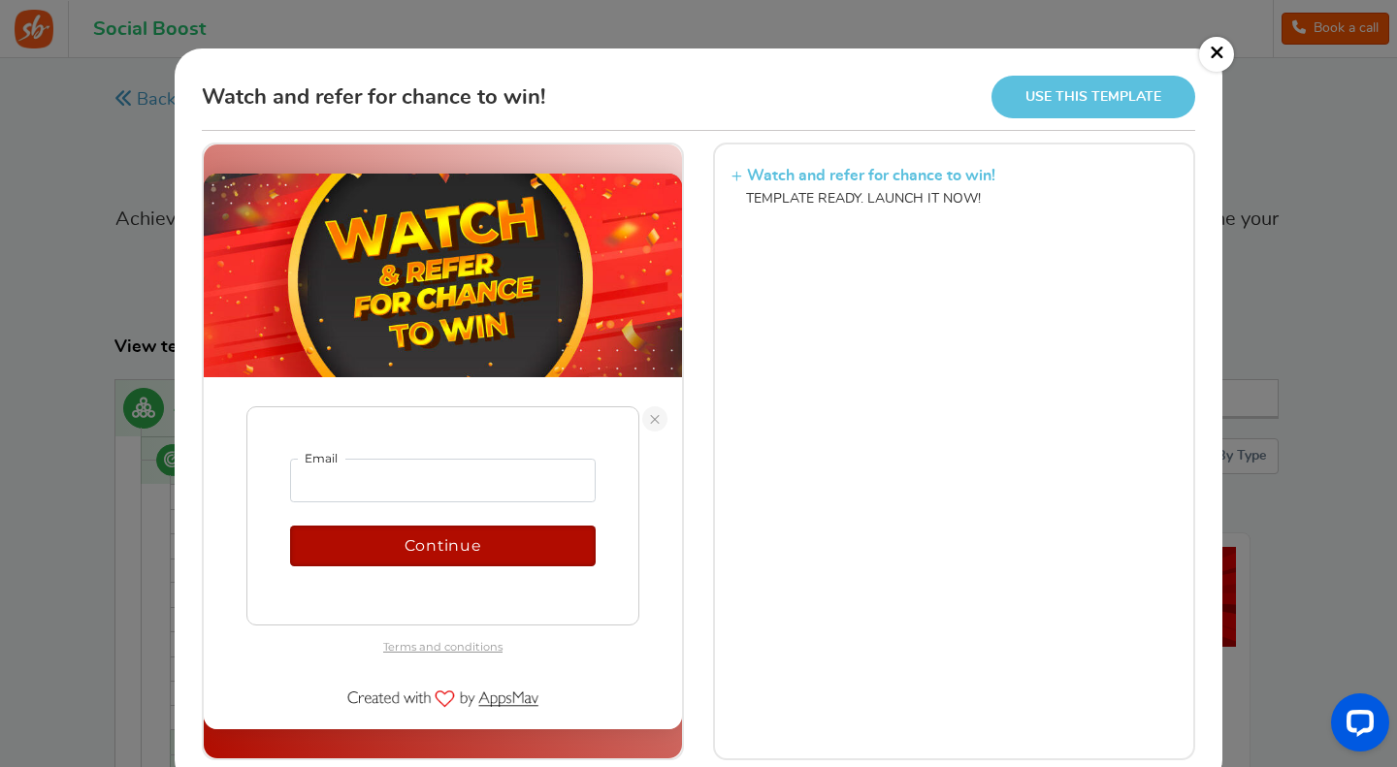
scroll to position [20, 0]
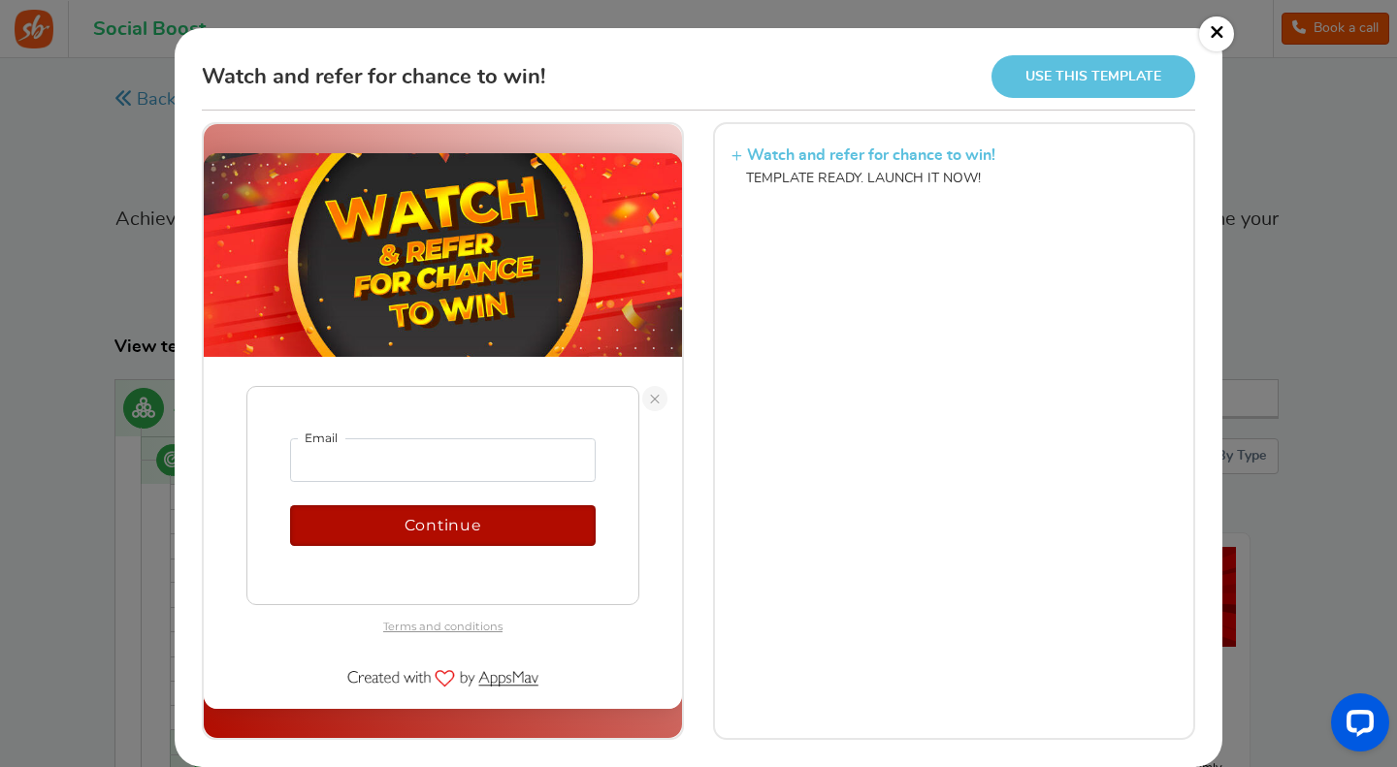
click at [652, 393] on link at bounding box center [654, 397] width 25 height 25
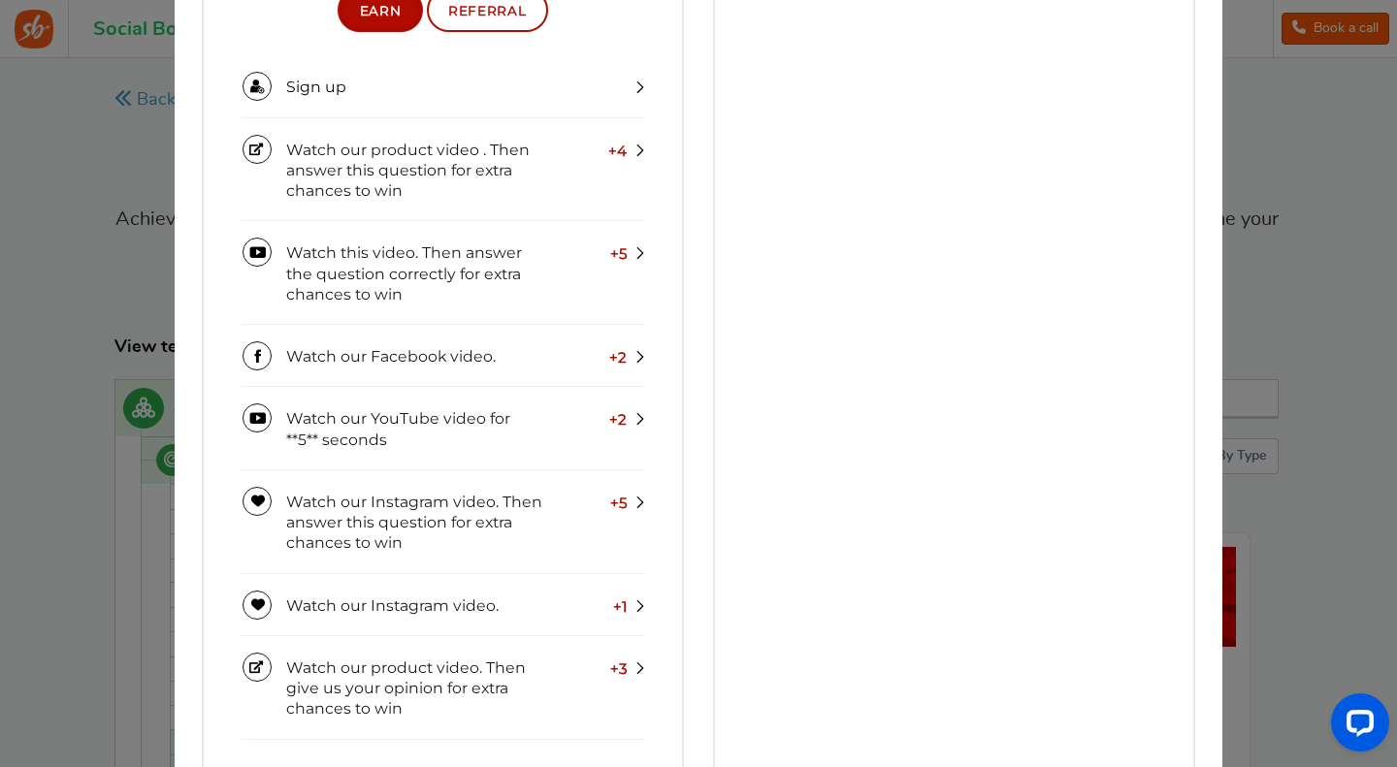
scroll to position [602, 0]
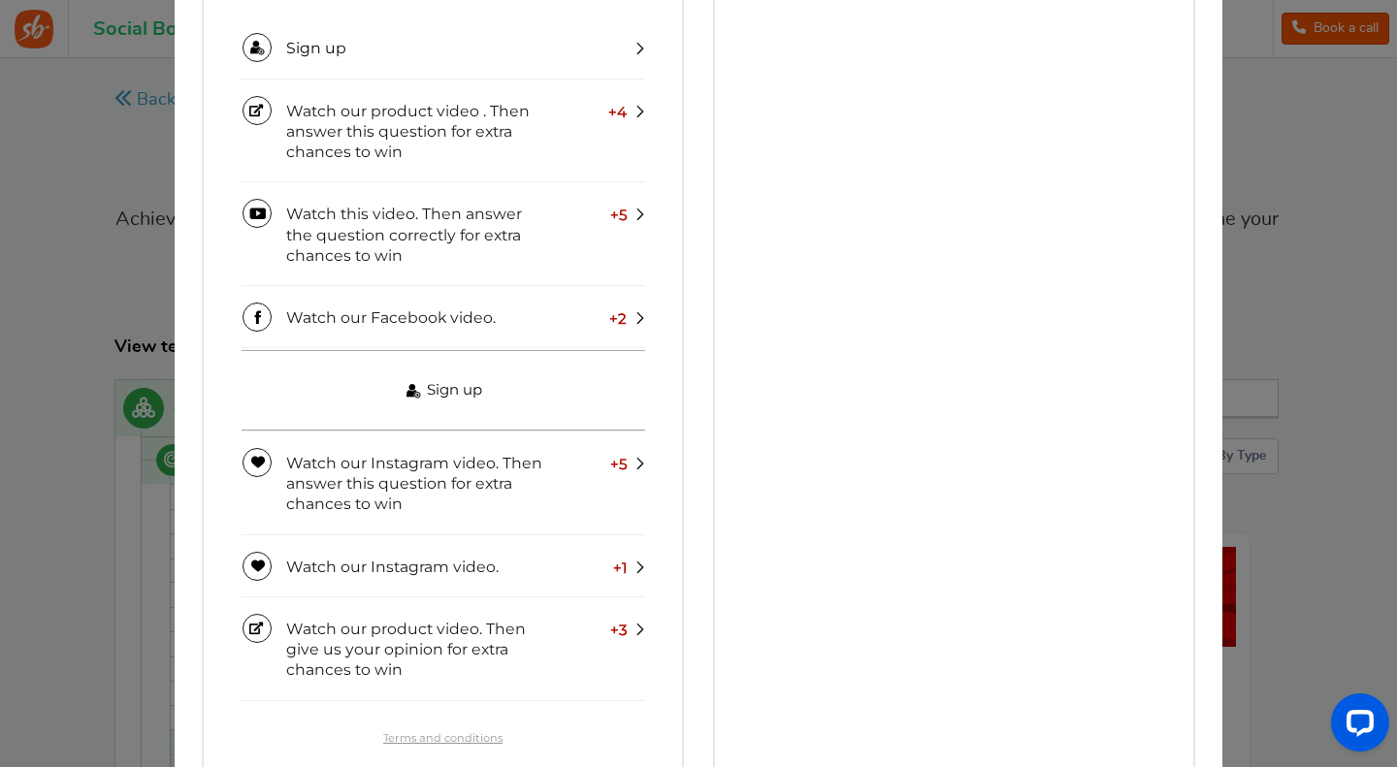
click at [520, 376] on link "Sign up" at bounding box center [444, 390] width 404 height 81
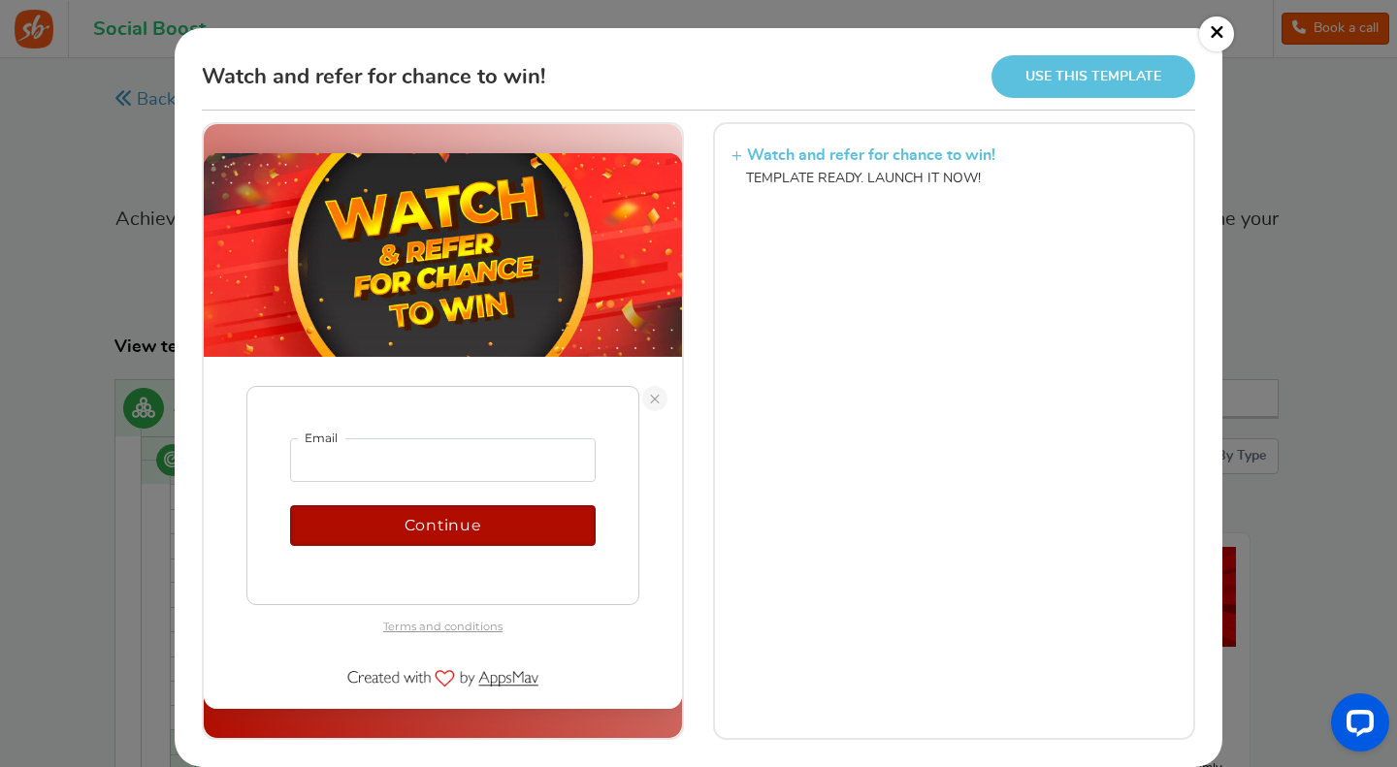
click at [1212, 23] on link "×" at bounding box center [1216, 33] width 35 height 35
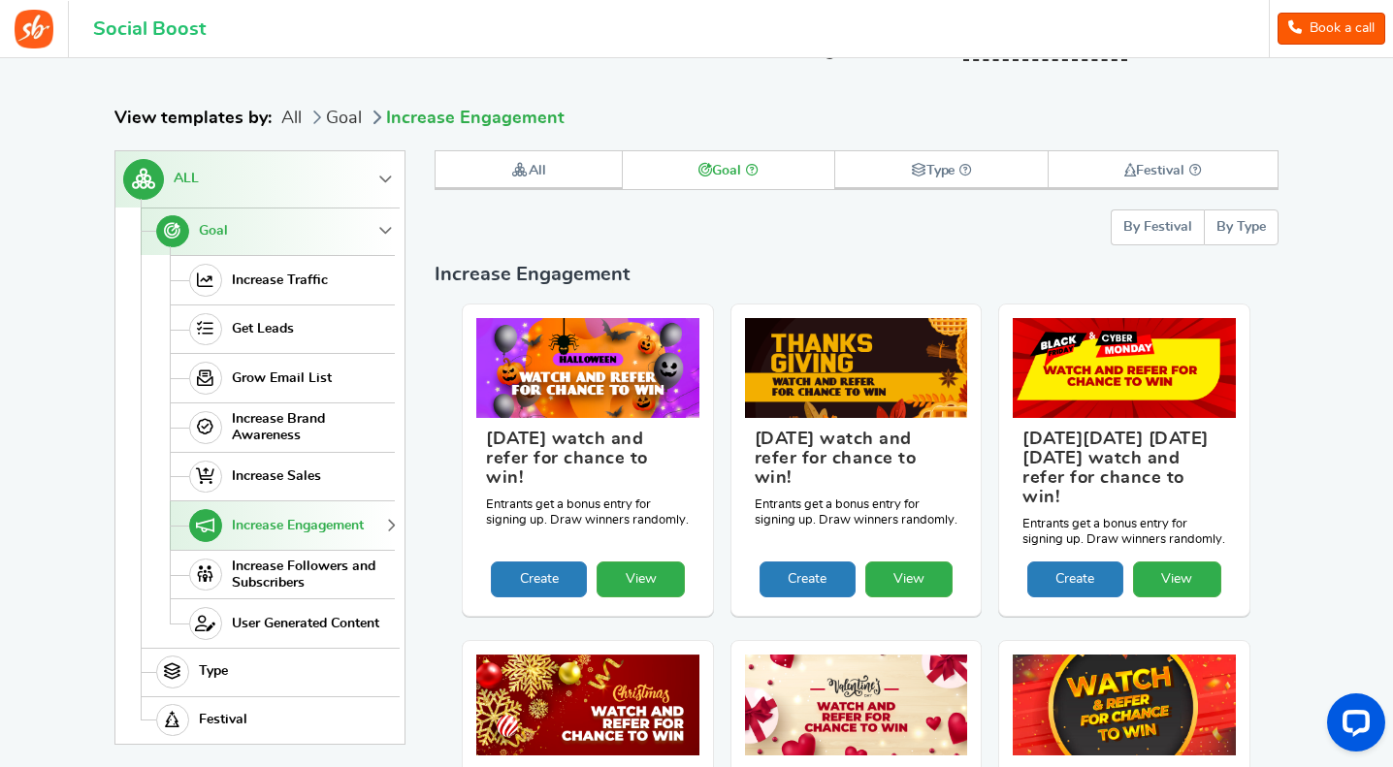
scroll to position [347, 0]
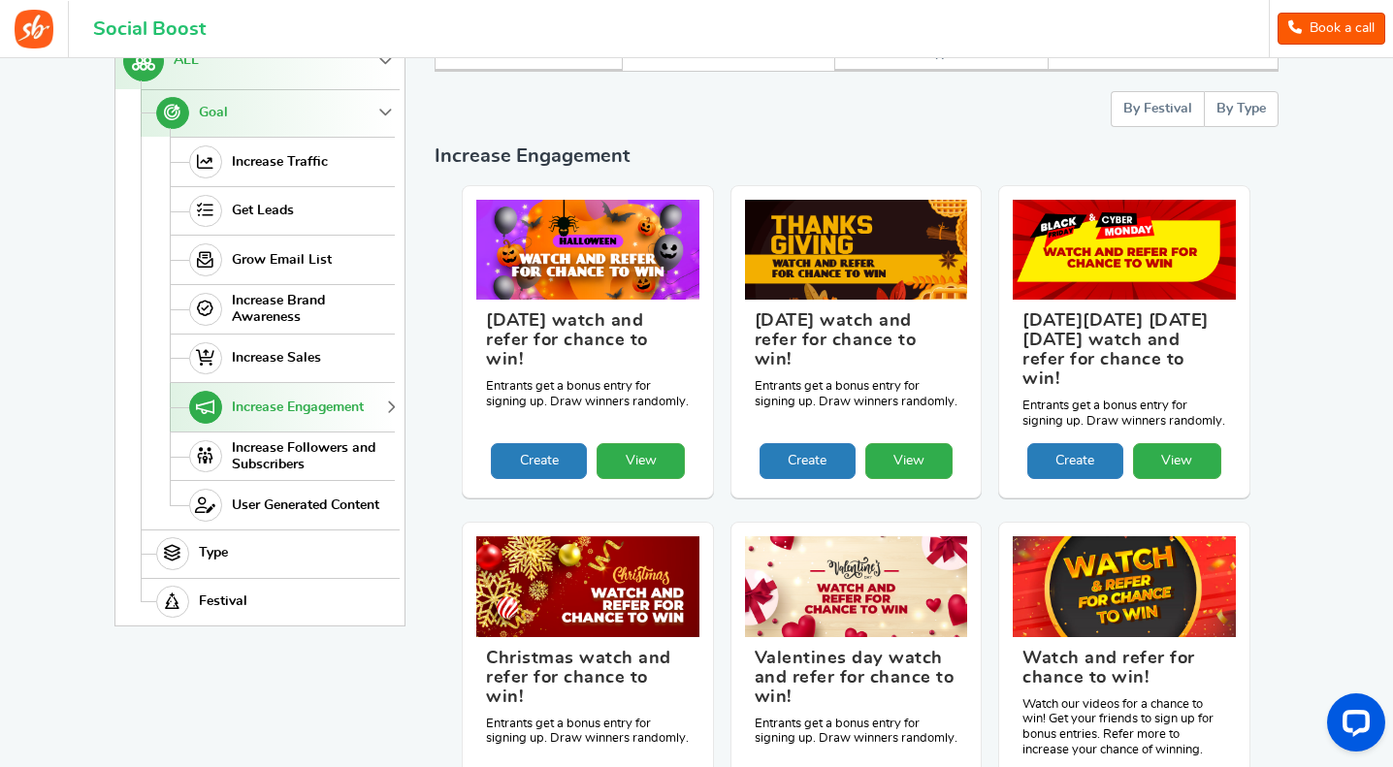
click at [1121, 586] on img at bounding box center [1124, 588] width 234 height 106
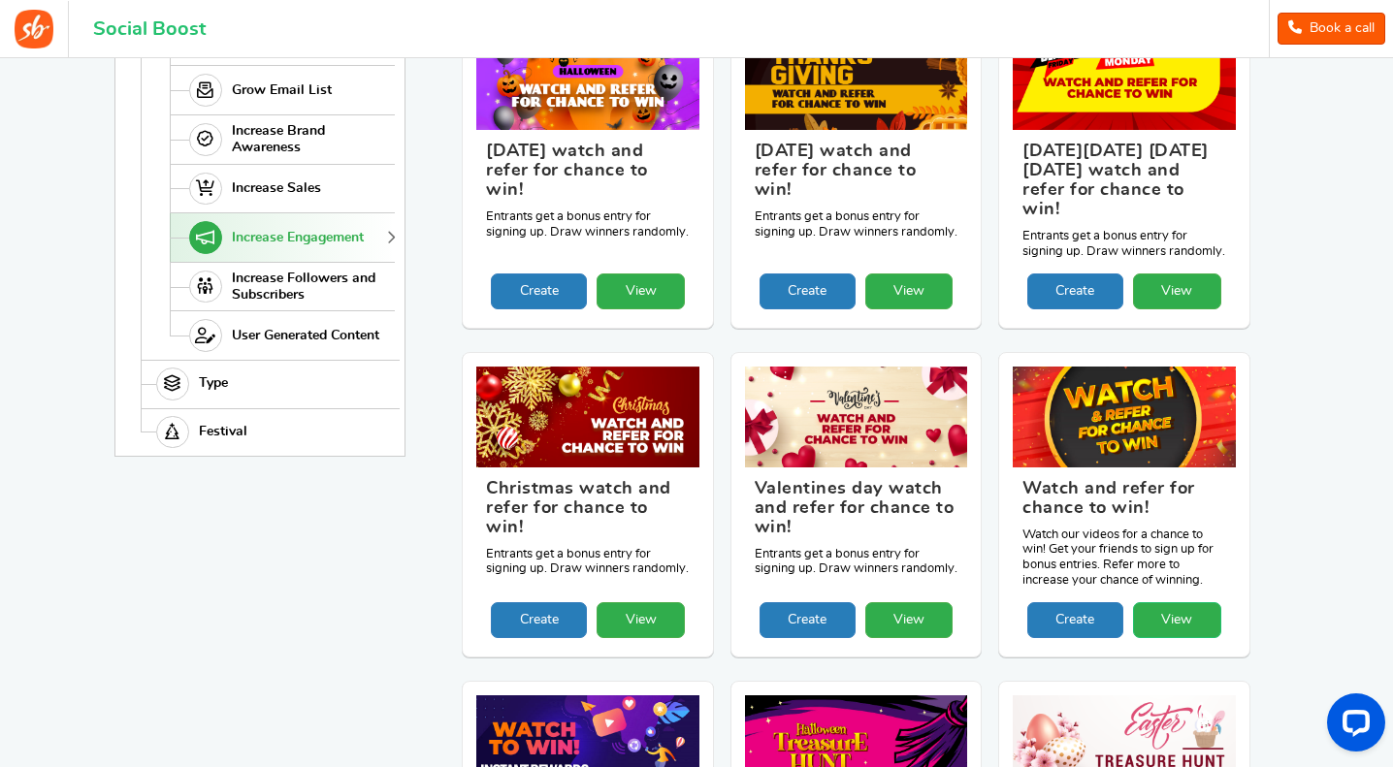
click at [1163, 602] on link "View" at bounding box center [1177, 620] width 88 height 36
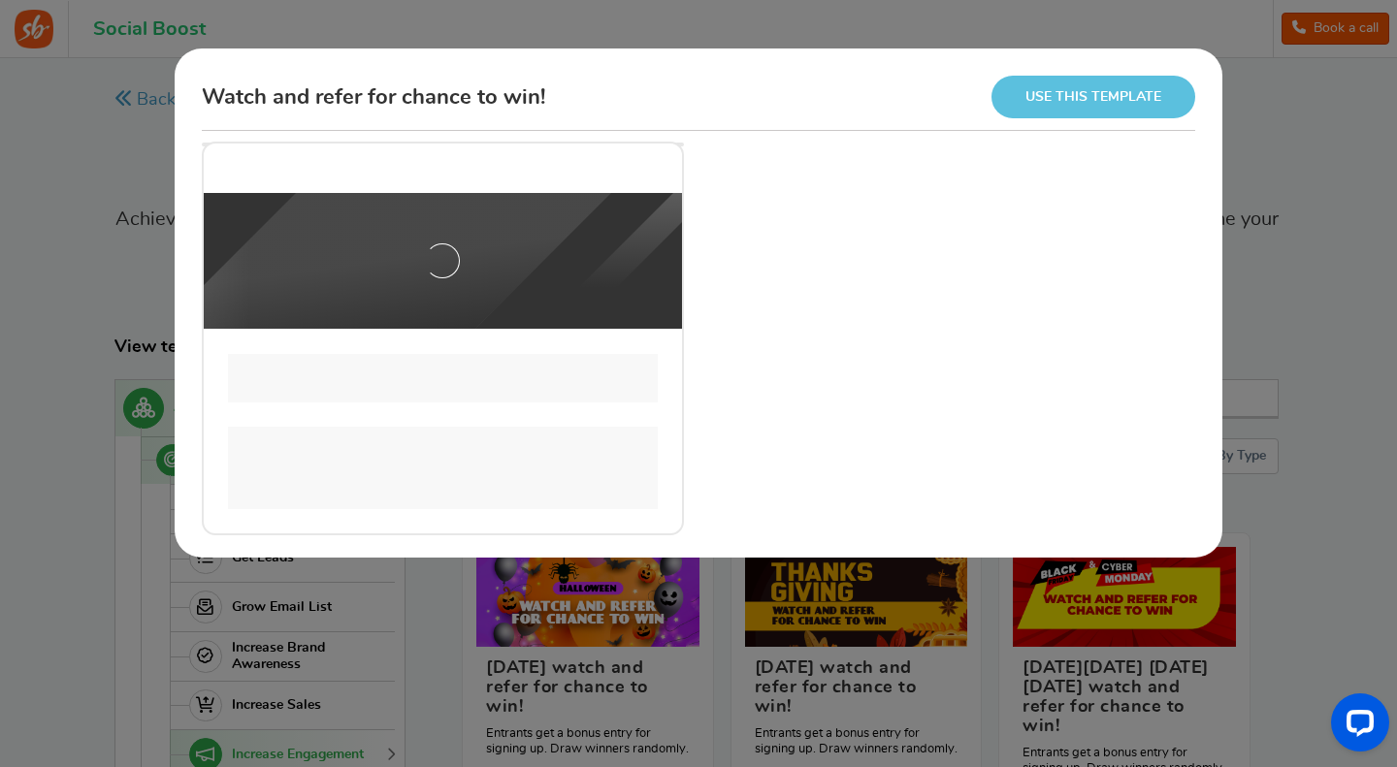
scroll to position [0, 0]
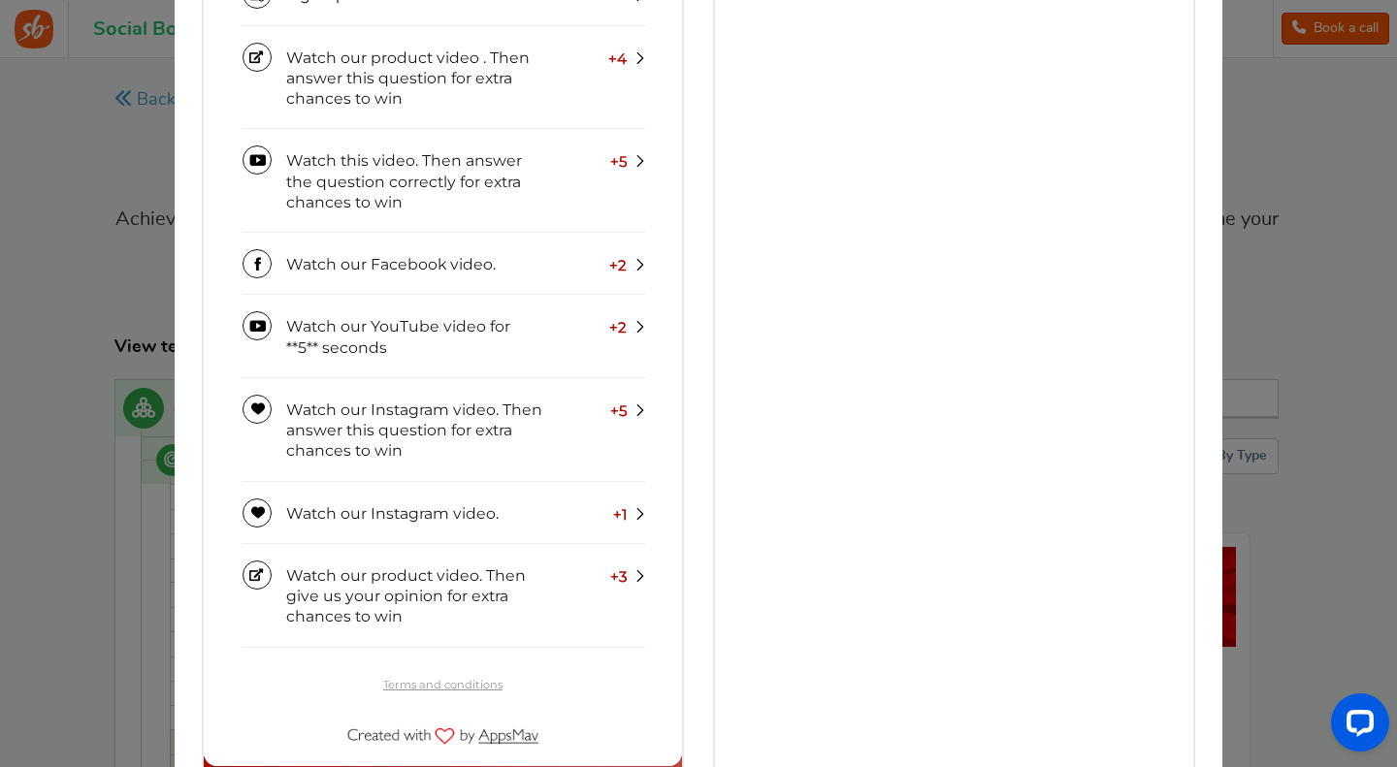
scroll to position [660, 0]
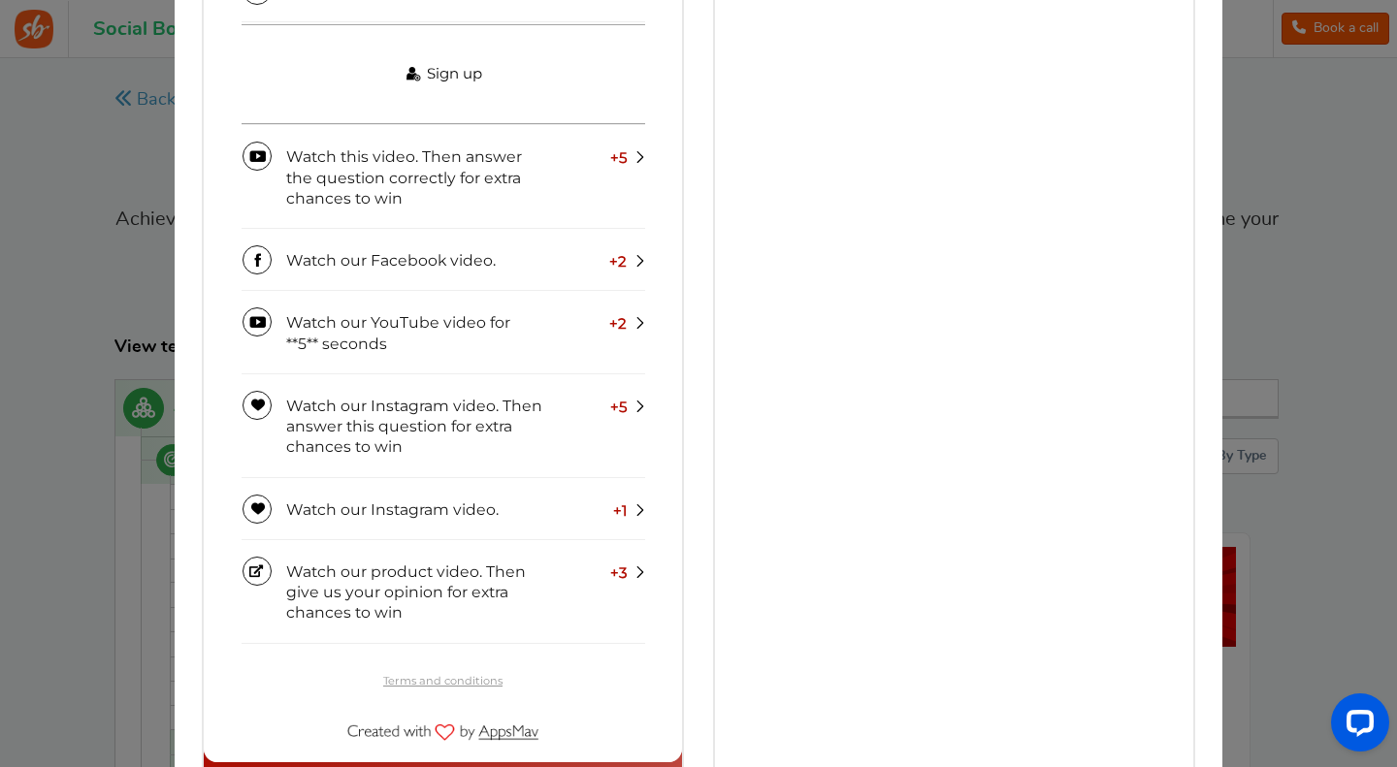
click at [555, 75] on link "Sign up" at bounding box center [444, 74] width 404 height 101
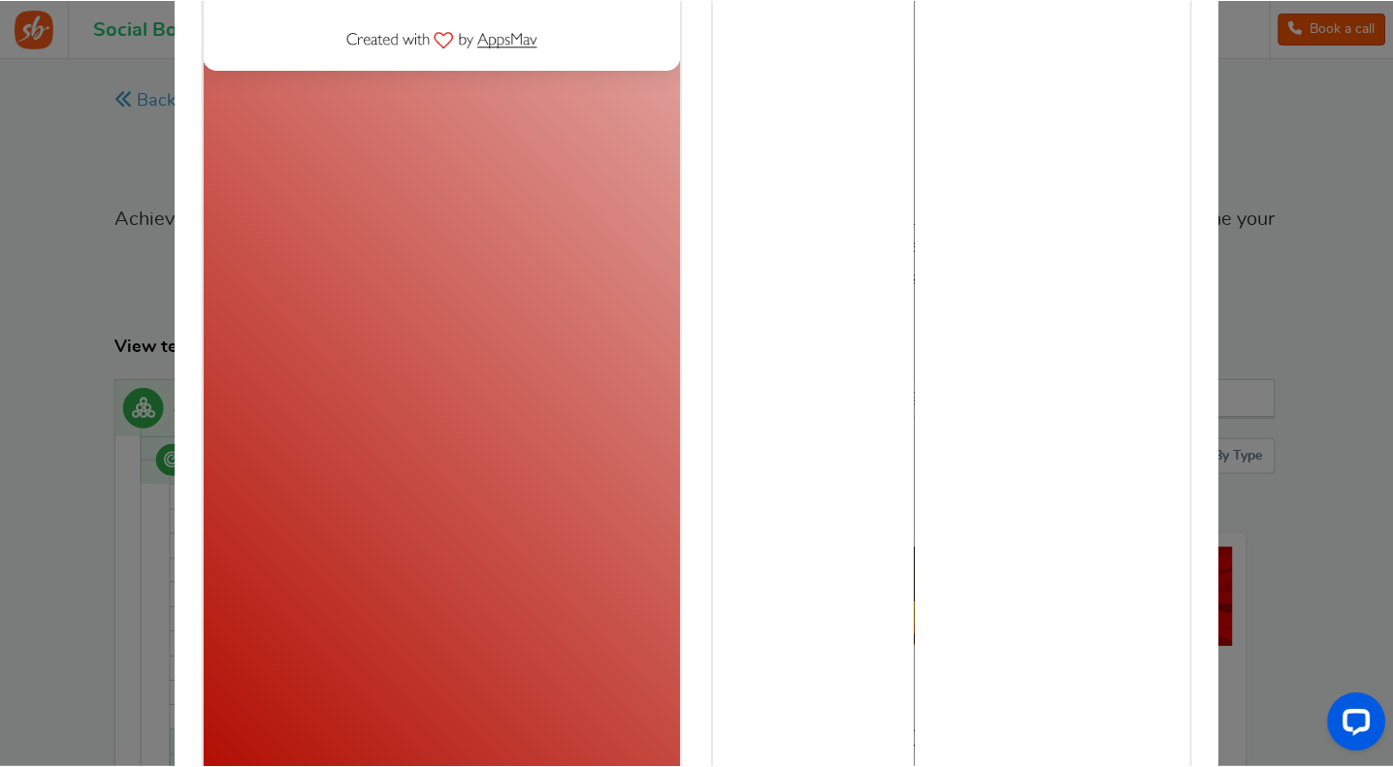
scroll to position [20, 0]
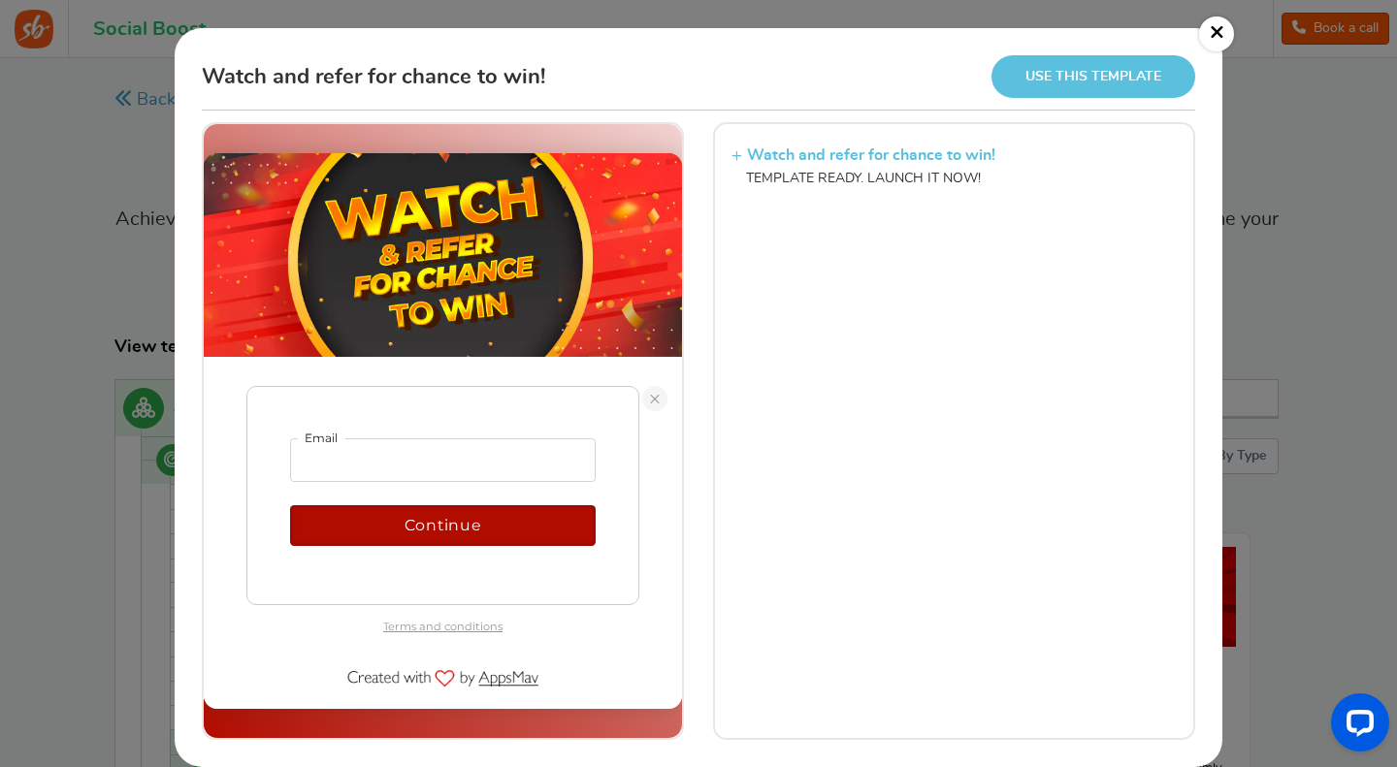
click at [652, 391] on link at bounding box center [654, 397] width 25 height 25
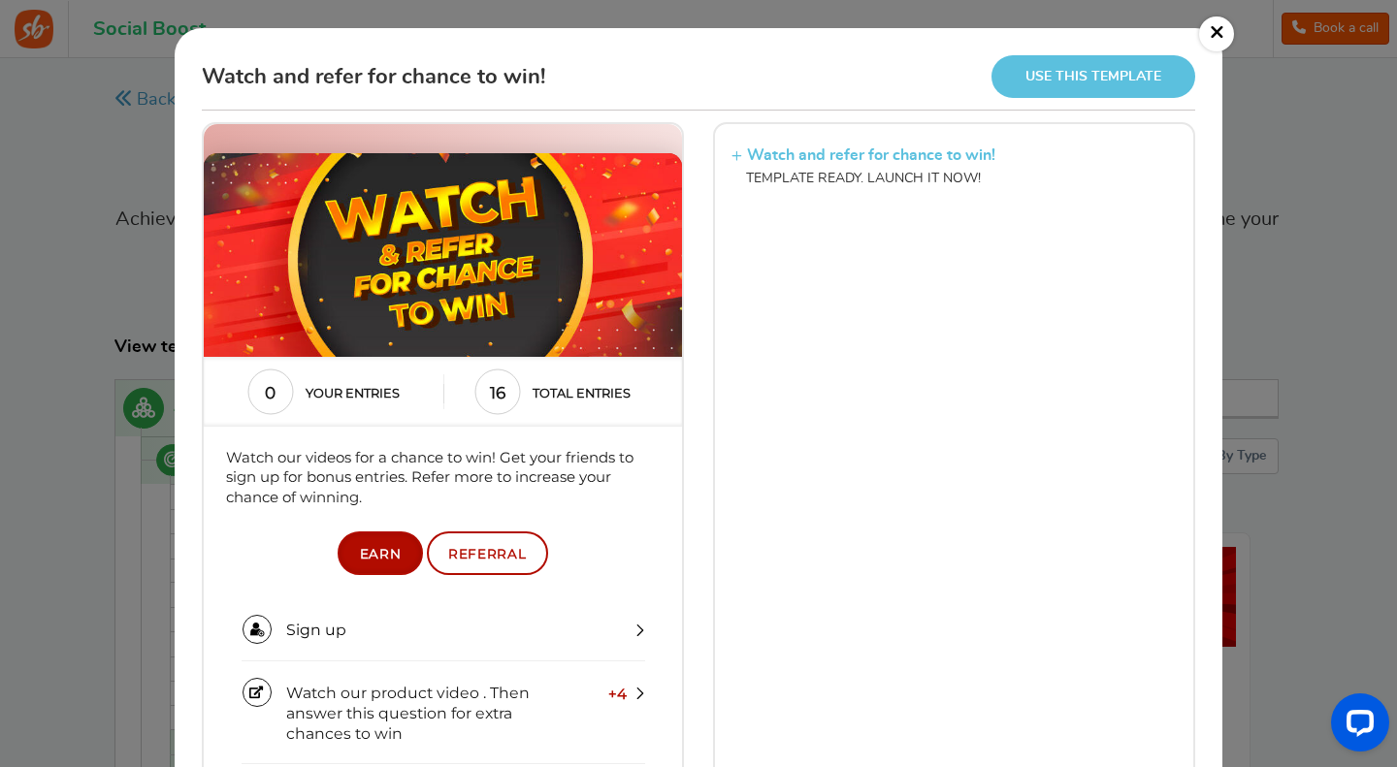
click at [1212, 29] on link "×" at bounding box center [1216, 33] width 35 height 35
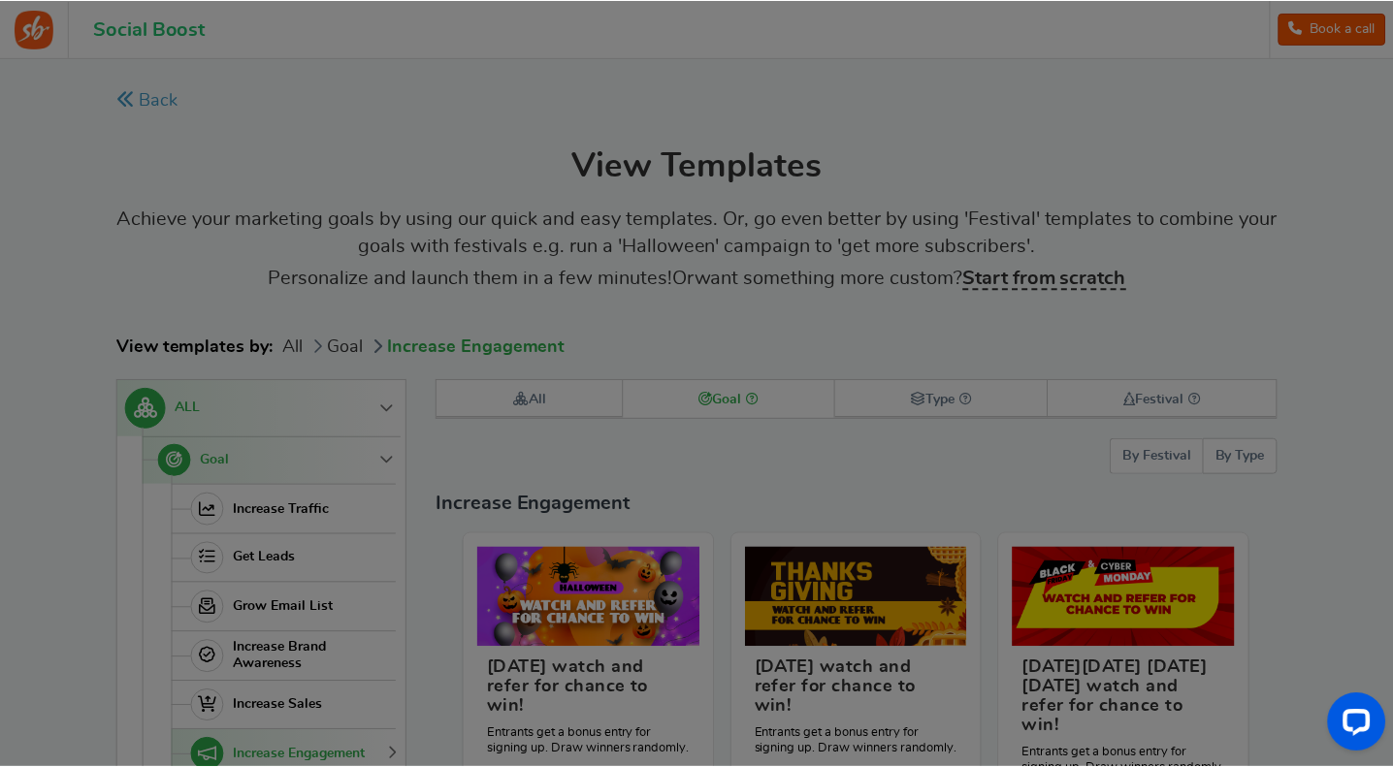
scroll to position [0, 0]
